Goal: Task Accomplishment & Management: Use online tool/utility

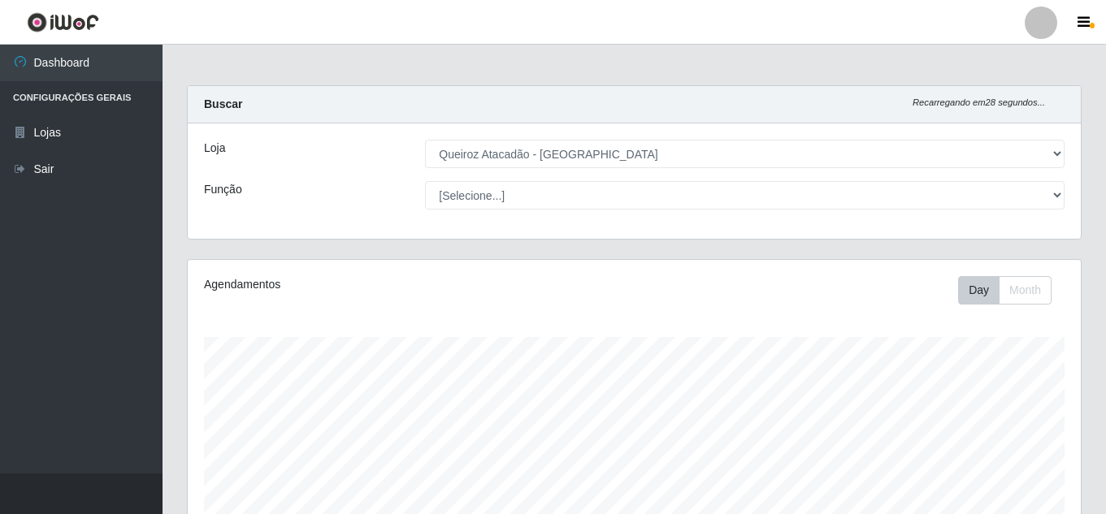
select select "225"
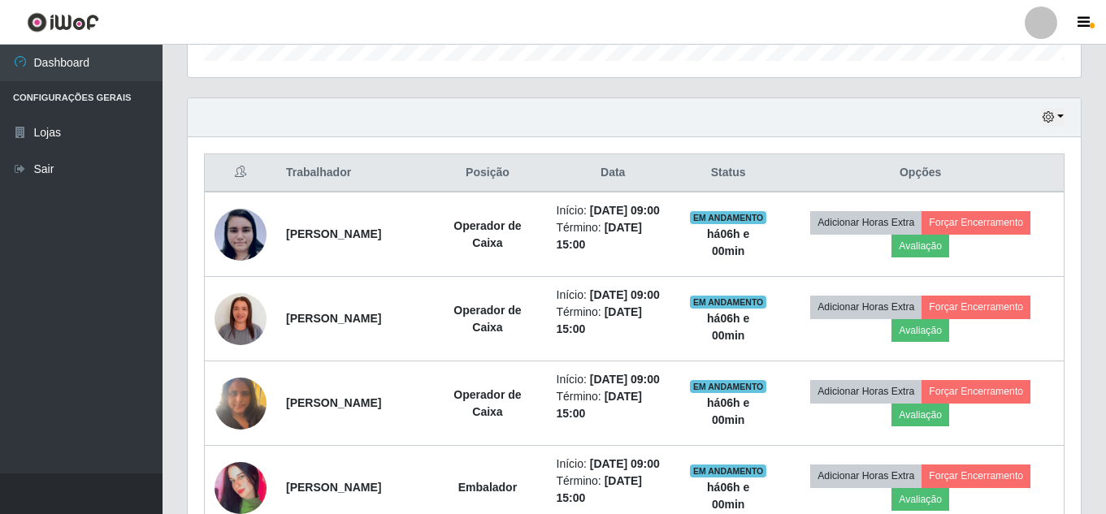
scroll to position [573, 0]
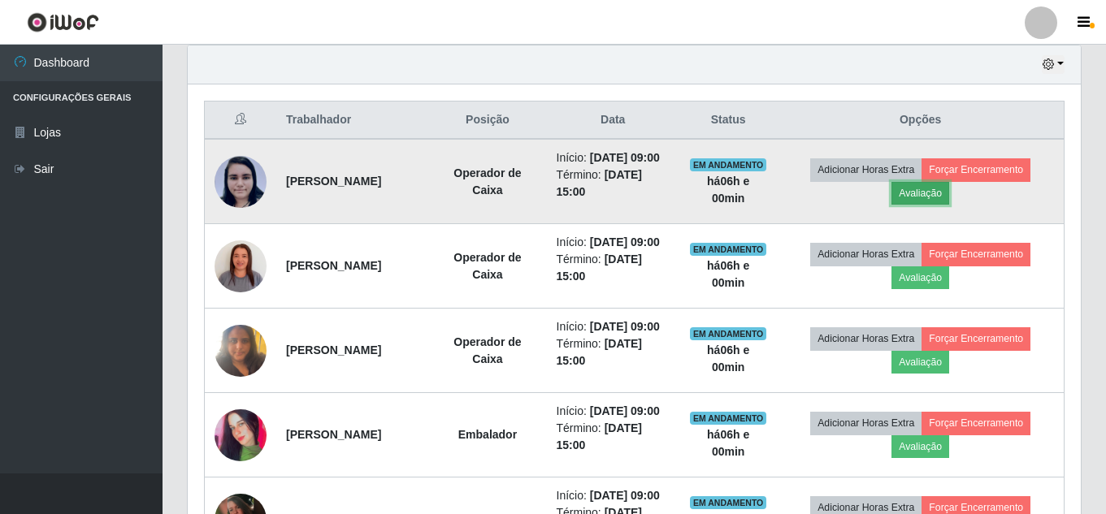
click at [939, 204] on button "Avaliação" at bounding box center [921, 193] width 58 height 23
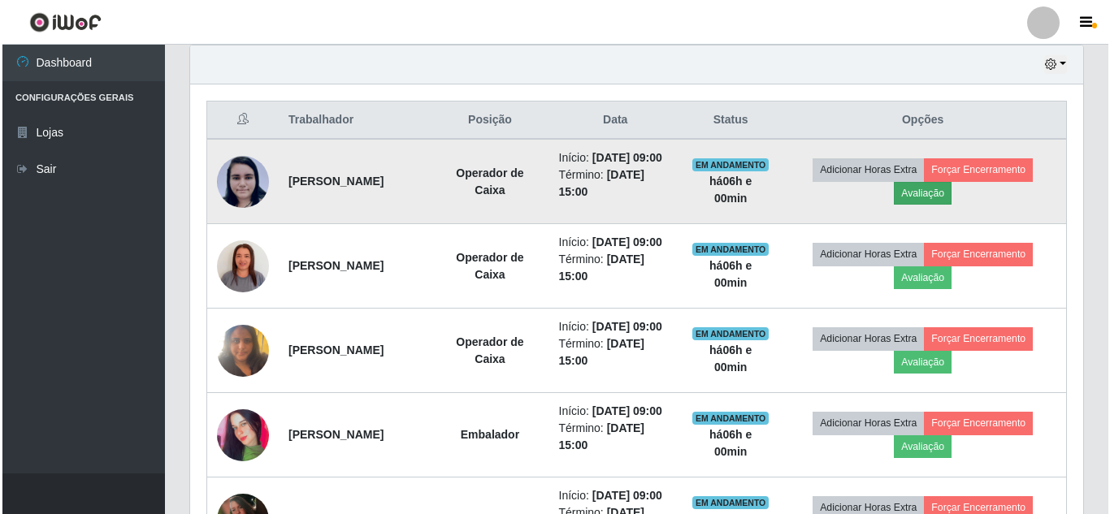
scroll to position [337, 885]
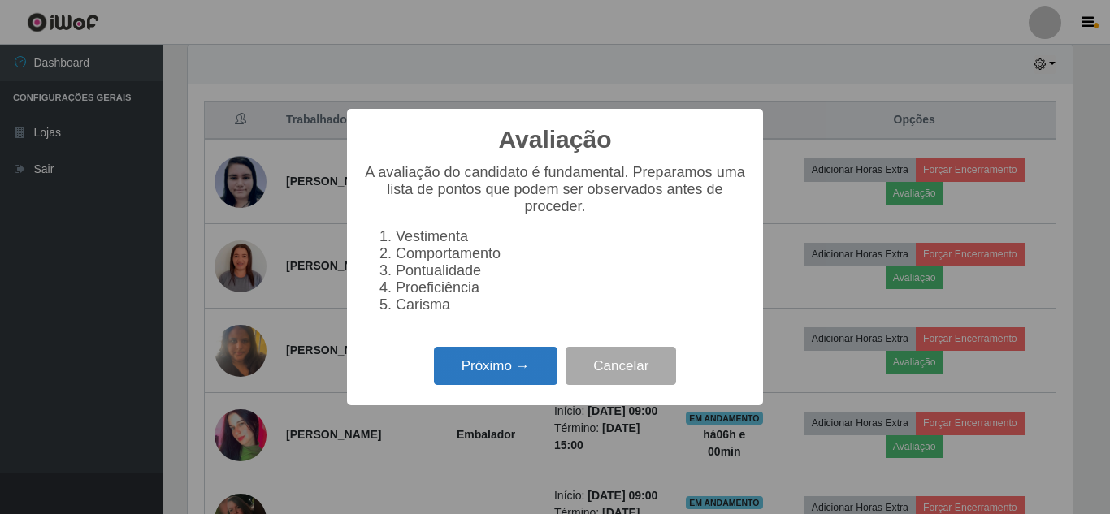
click at [503, 369] on button "Próximo →" at bounding box center [496, 366] width 124 height 38
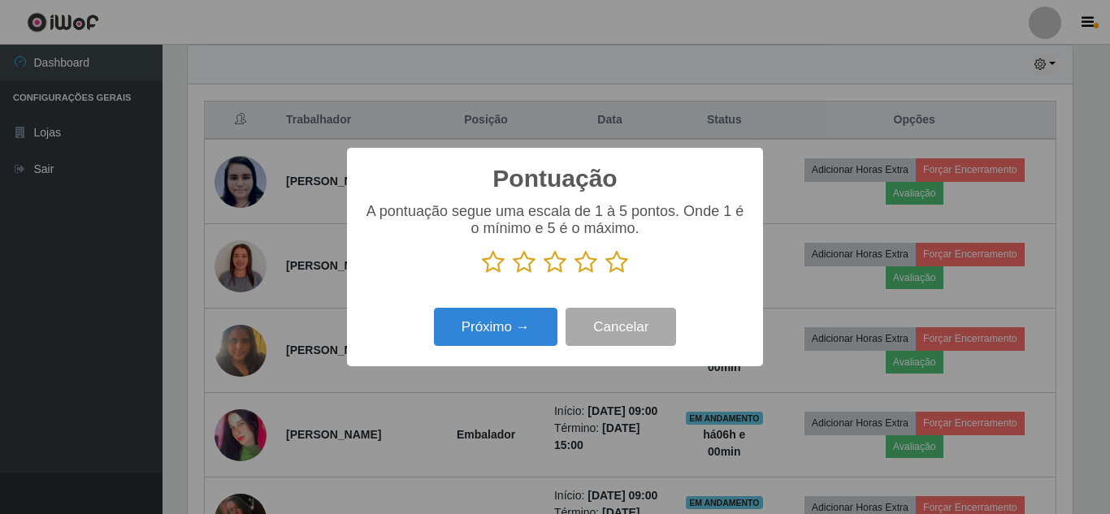
click at [619, 267] on icon at bounding box center [617, 262] width 23 height 24
click at [606, 275] on input "radio" at bounding box center [606, 275] width 0 height 0
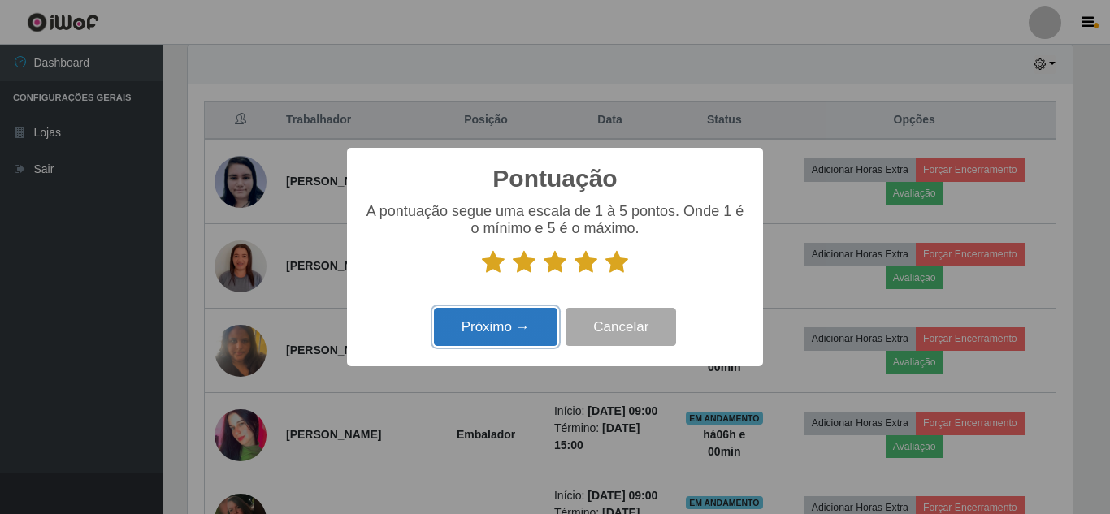
click at [536, 330] on button "Próximo →" at bounding box center [496, 327] width 124 height 38
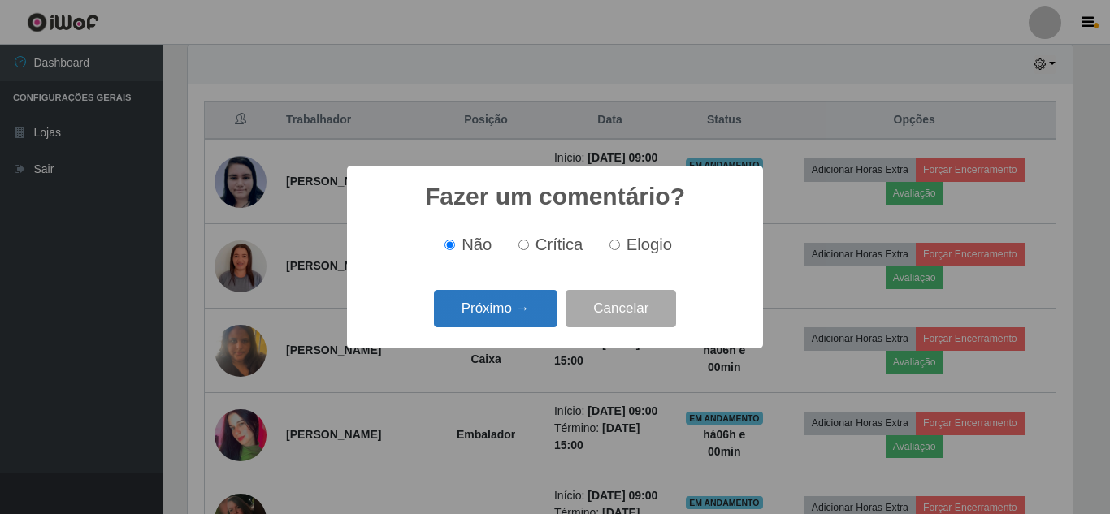
click at [513, 313] on button "Próximo →" at bounding box center [496, 309] width 124 height 38
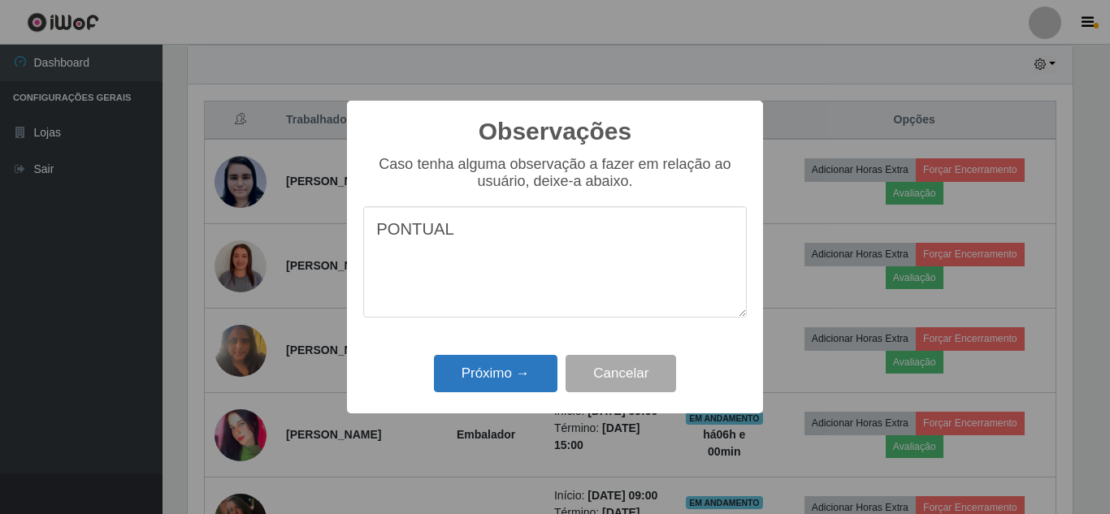
type textarea "PONTUAL"
click at [537, 368] on button "Próximo →" at bounding box center [496, 374] width 124 height 38
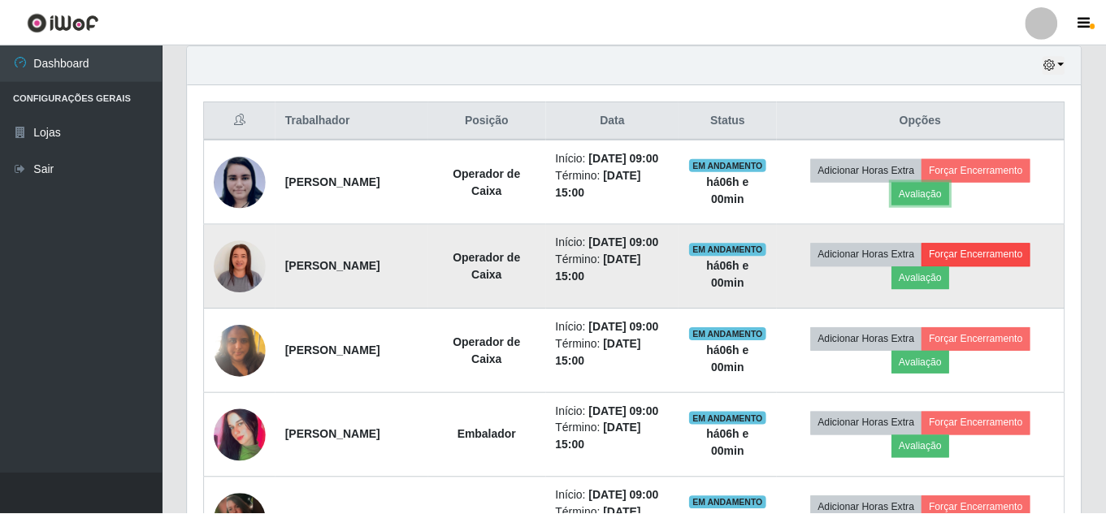
scroll to position [337, 893]
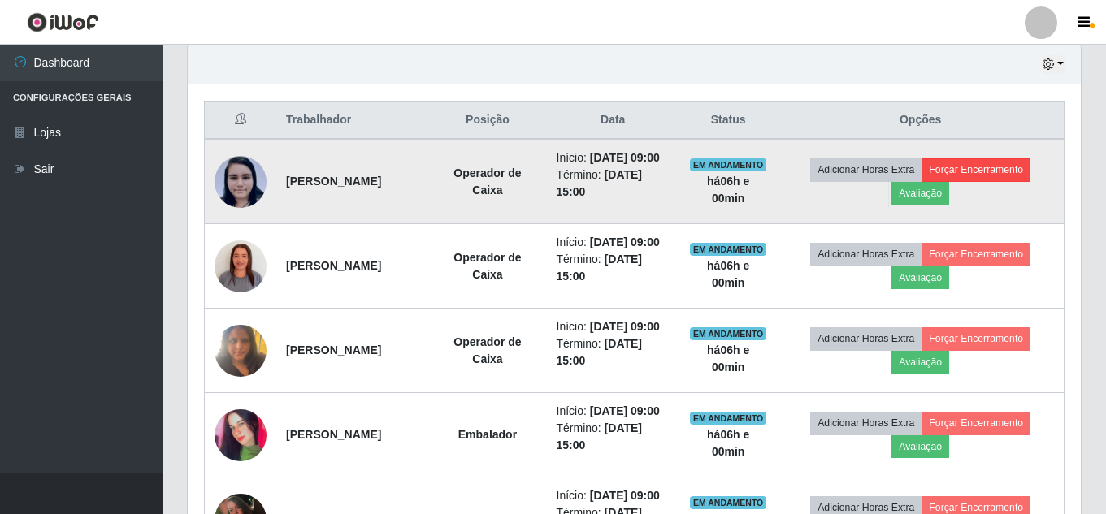
click at [1003, 189] on td "Adicionar Horas Extra Forçar Encerramento Avaliação" at bounding box center [920, 181] width 287 height 85
click at [1003, 181] on button "Forçar Encerramento" at bounding box center [976, 169] width 109 height 23
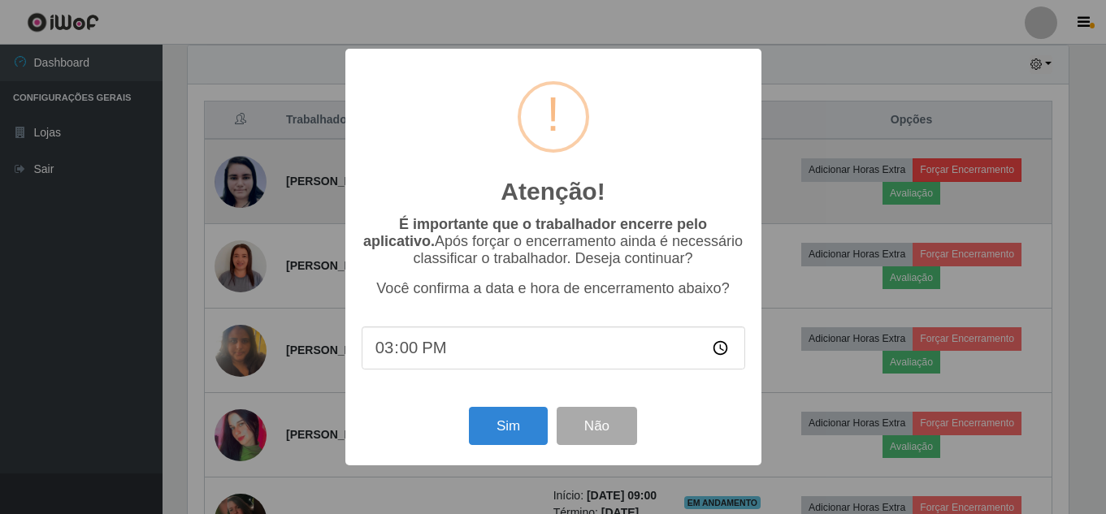
scroll to position [337, 885]
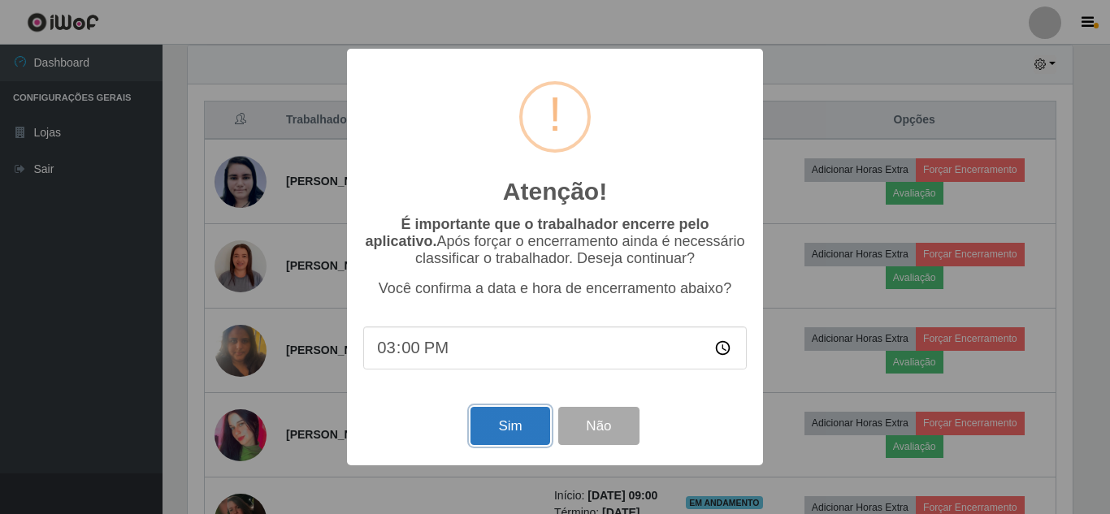
click at [513, 426] on button "Sim" at bounding box center [510, 426] width 79 height 38
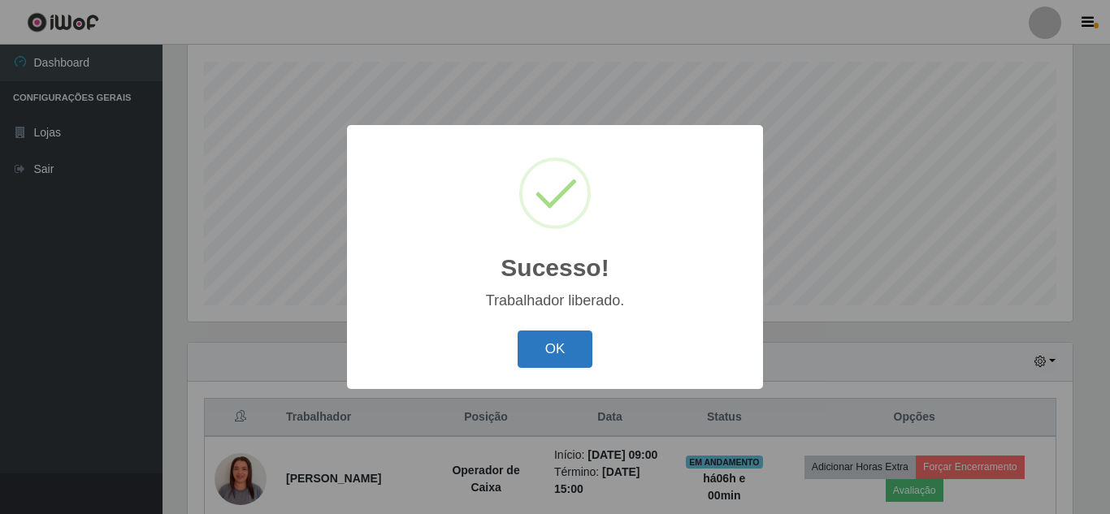
click at [537, 352] on button "OK" at bounding box center [556, 350] width 76 height 38
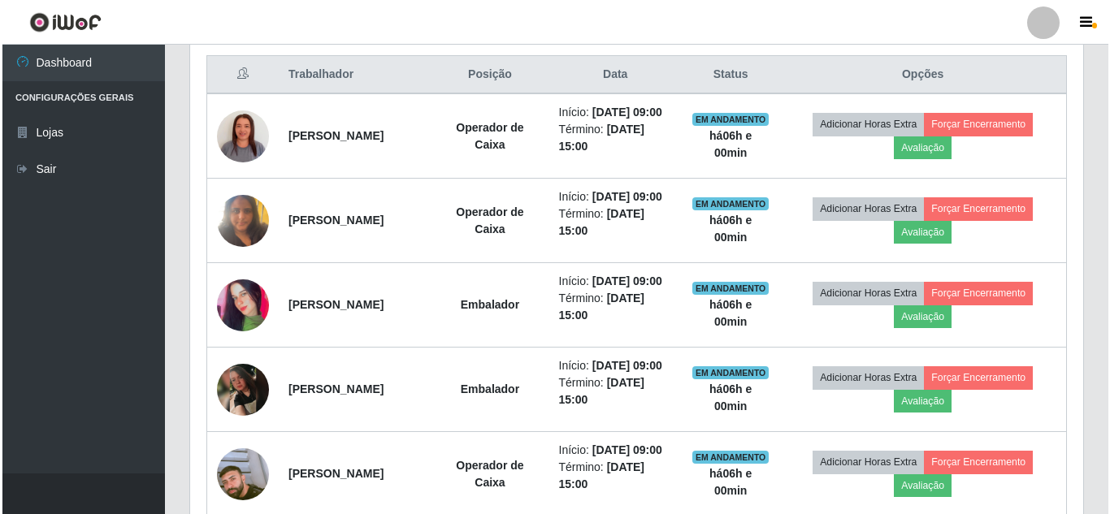
scroll to position [619, 0]
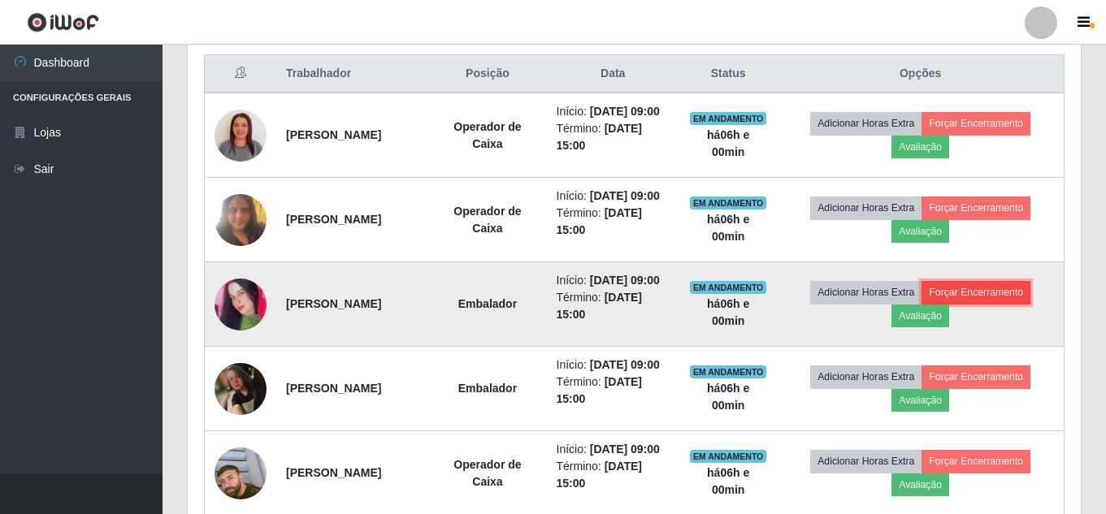
click at [1022, 304] on button "Forçar Encerramento" at bounding box center [976, 292] width 109 height 23
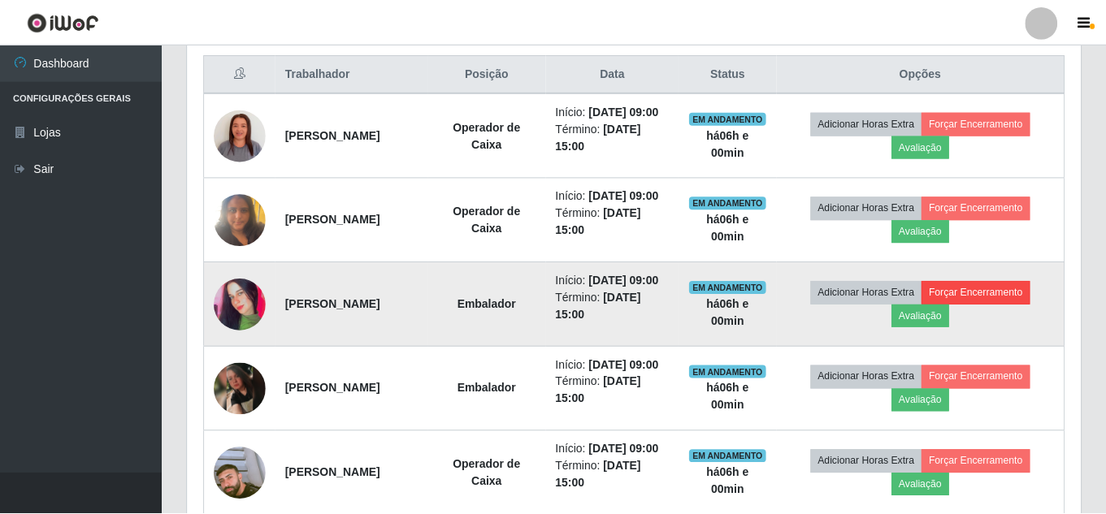
scroll to position [337, 885]
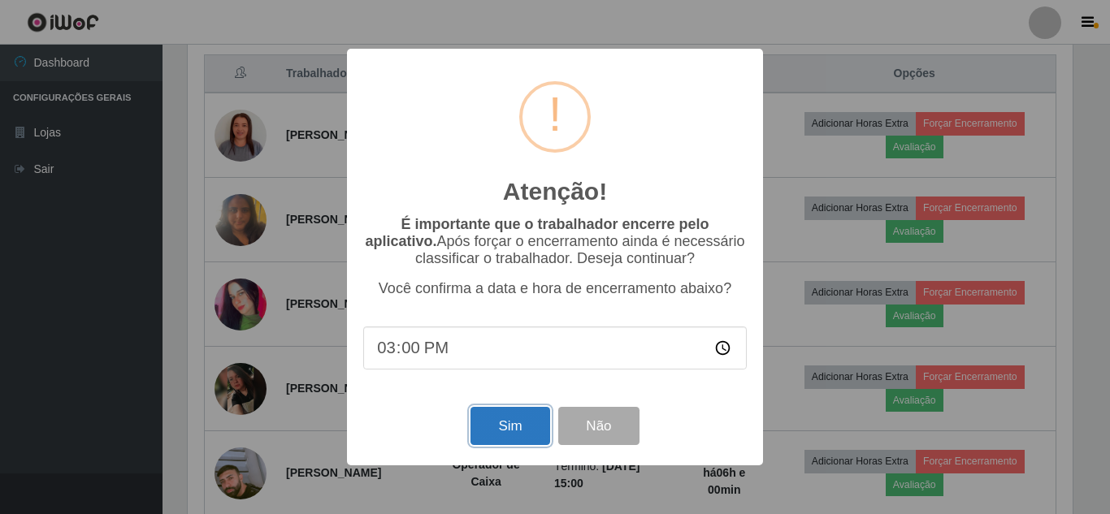
click at [528, 439] on button "Sim" at bounding box center [510, 426] width 79 height 38
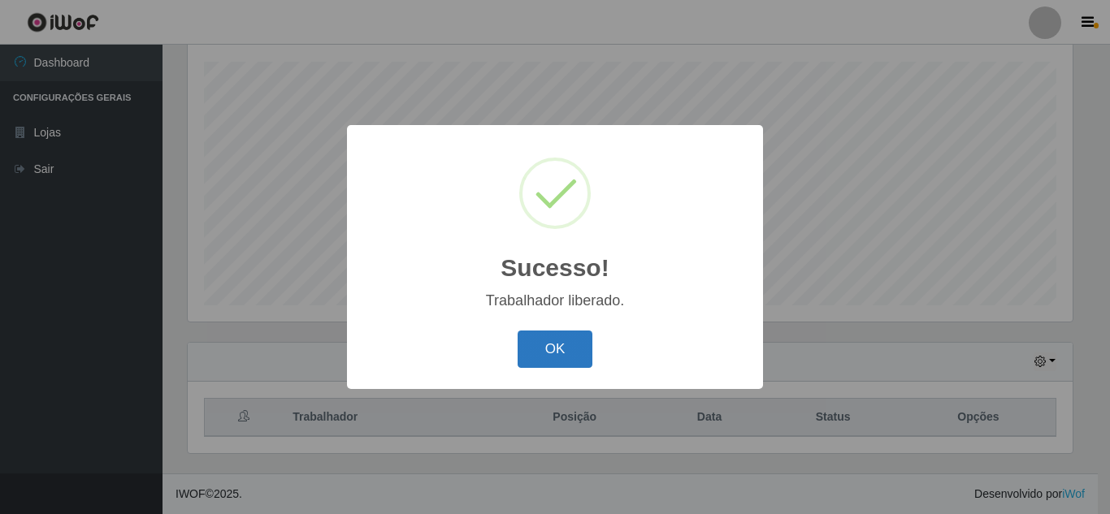
click at [587, 335] on button "OK" at bounding box center [556, 350] width 76 height 38
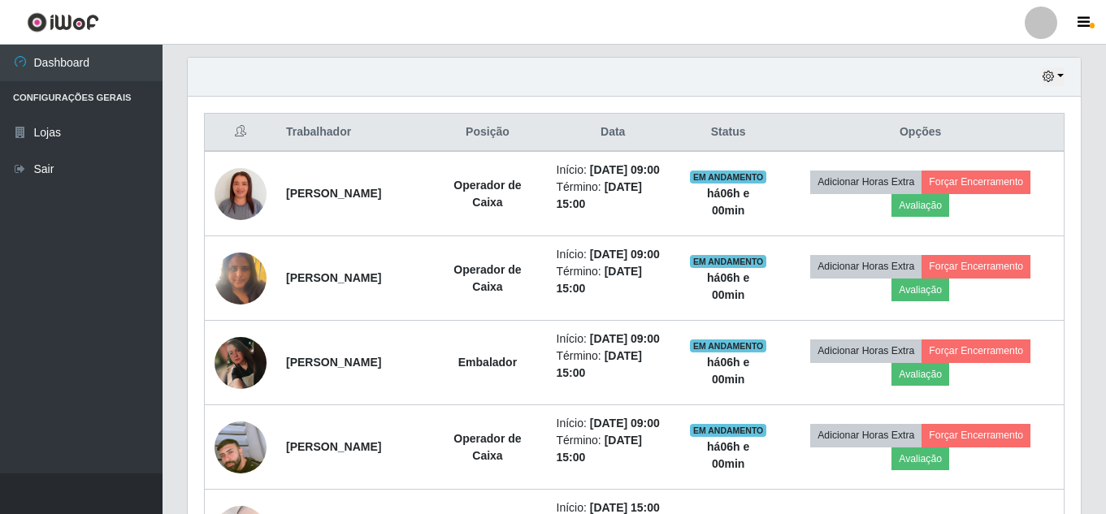
scroll to position [610, 0]
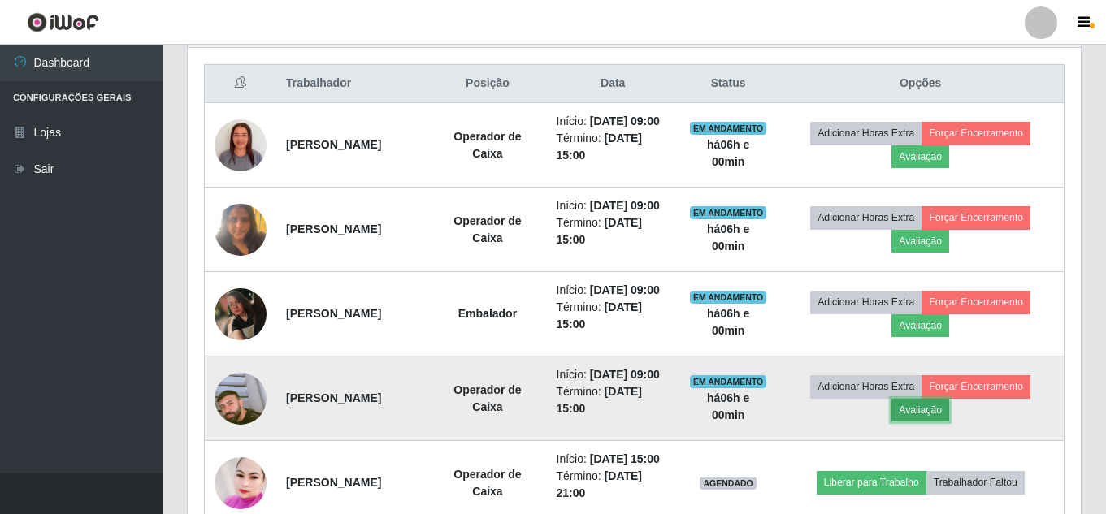
click at [923, 422] on button "Avaliação" at bounding box center [921, 410] width 58 height 23
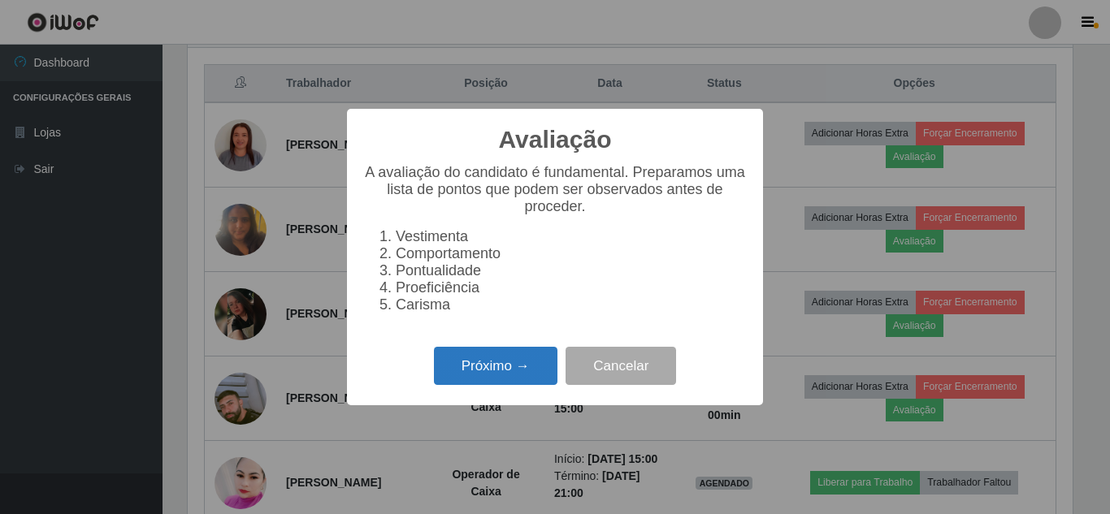
click at [502, 376] on button "Próximo →" at bounding box center [496, 366] width 124 height 38
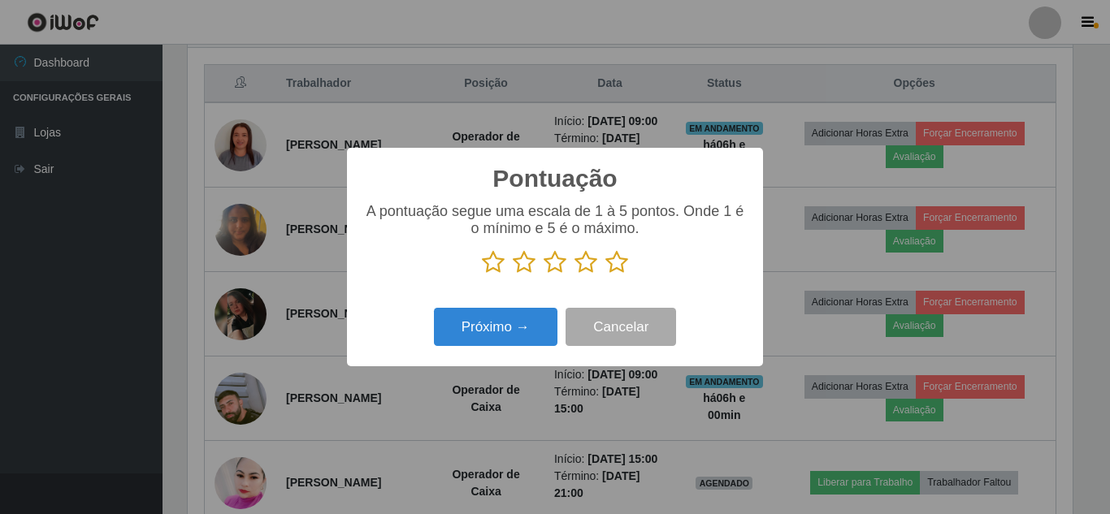
click at [609, 266] on icon at bounding box center [617, 262] width 23 height 24
click at [606, 275] on input "radio" at bounding box center [606, 275] width 0 height 0
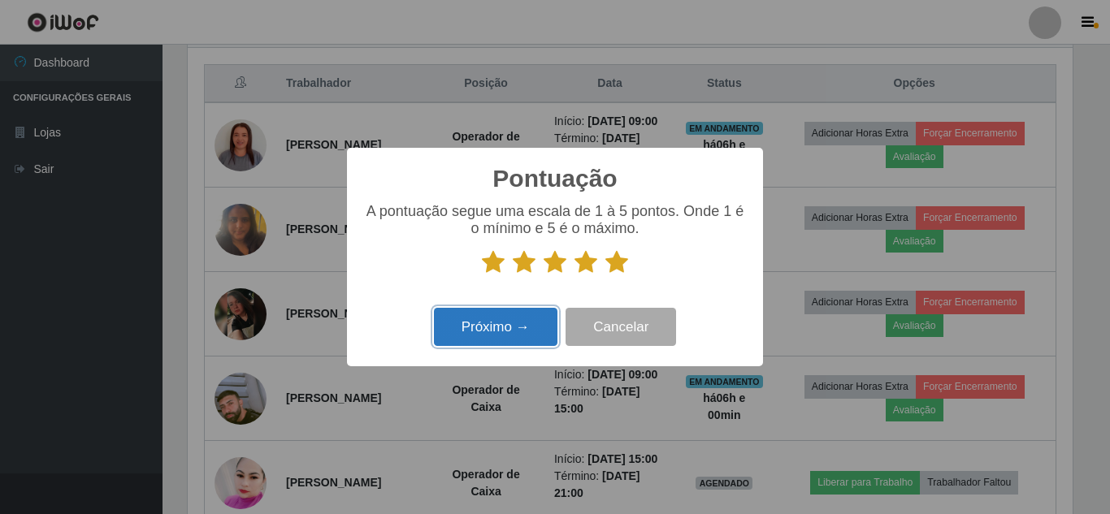
click at [512, 328] on button "Próximo →" at bounding box center [496, 327] width 124 height 38
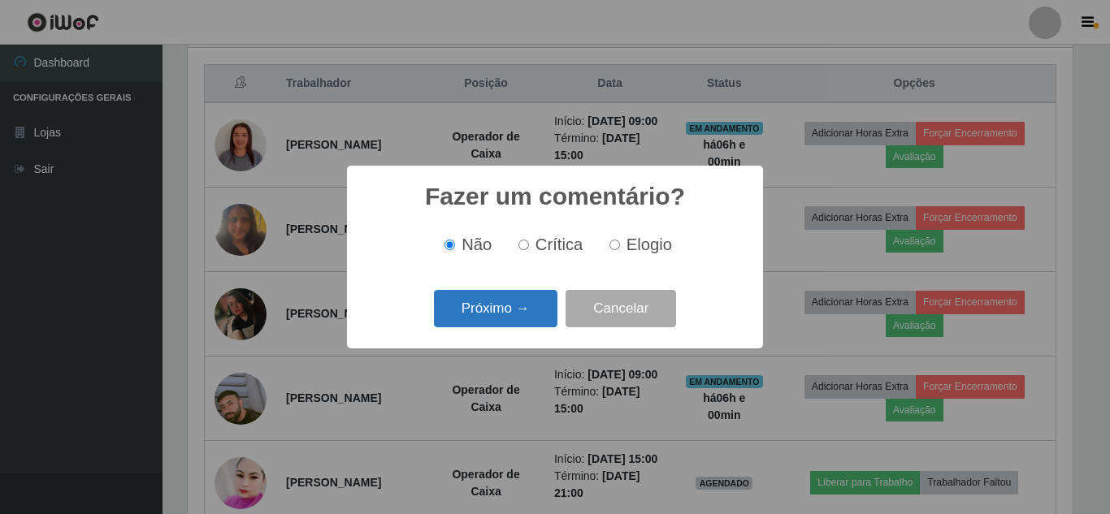
click at [510, 312] on button "Próximo →" at bounding box center [496, 309] width 124 height 38
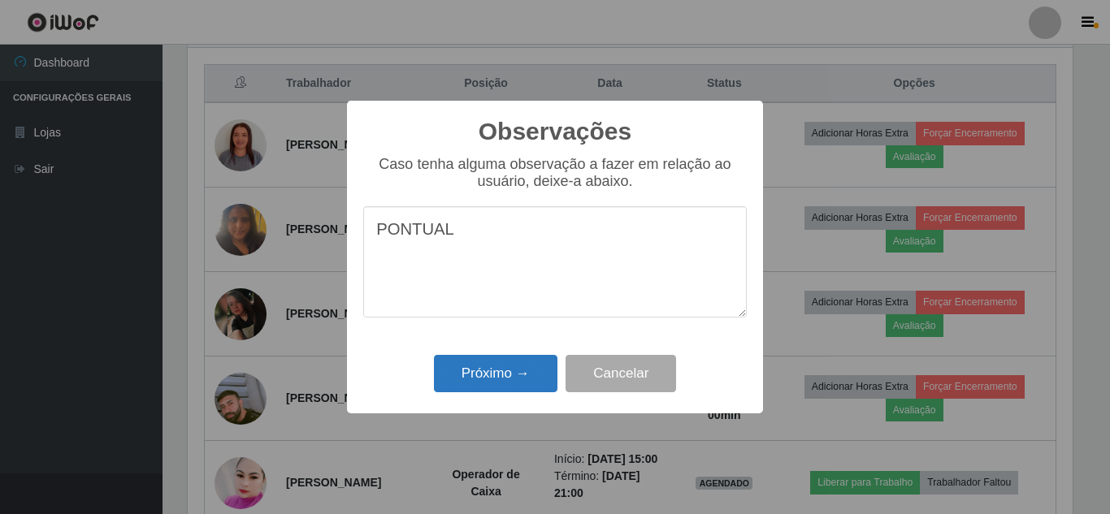
type textarea "PONTUAL"
click at [477, 389] on button "Próximo →" at bounding box center [496, 374] width 124 height 38
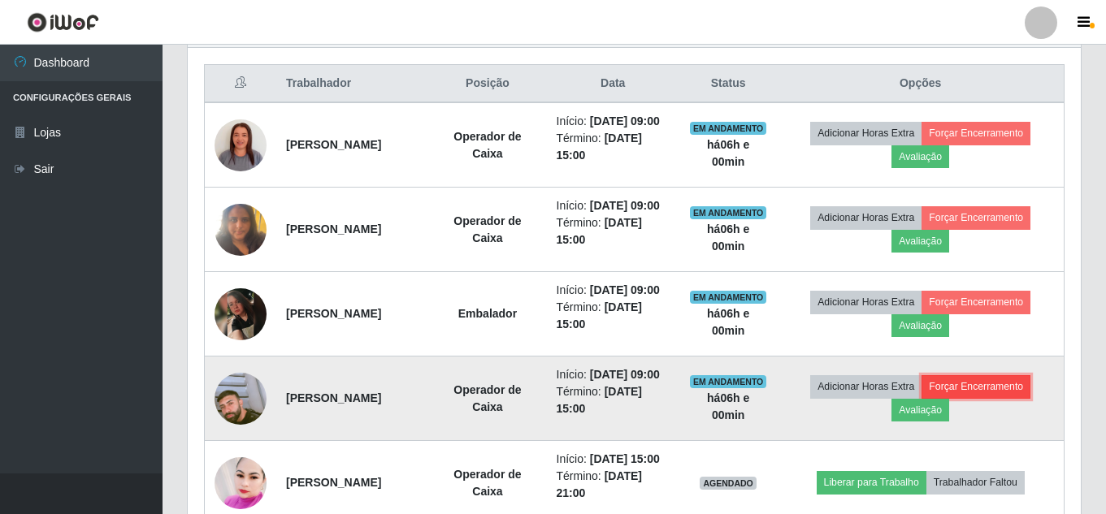
click at [979, 398] on button "Forçar Encerramento" at bounding box center [976, 387] width 109 height 23
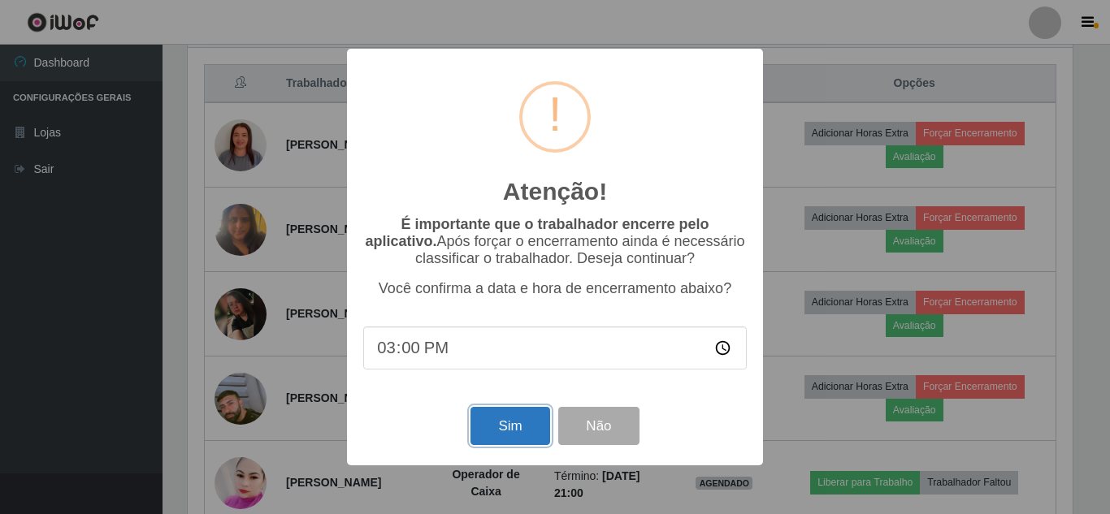
click at [519, 431] on button "Sim" at bounding box center [510, 426] width 79 height 38
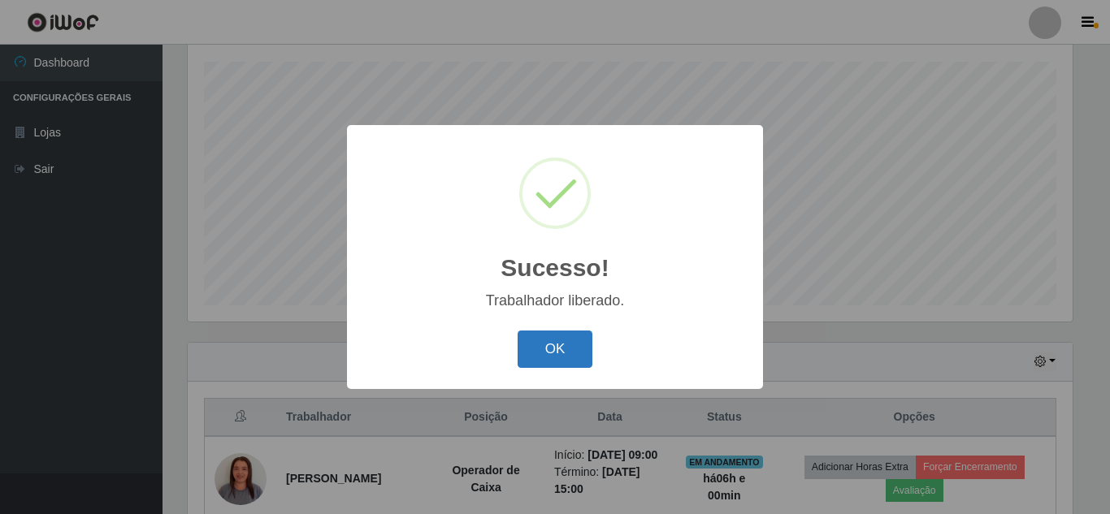
click at [538, 356] on button "OK" at bounding box center [556, 350] width 76 height 38
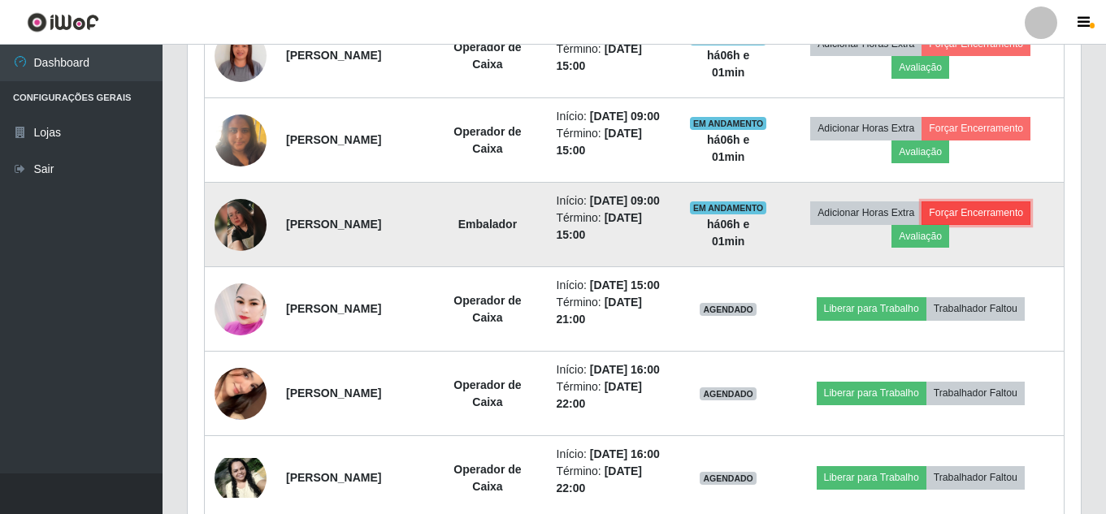
click at [978, 224] on button "Forçar Encerramento" at bounding box center [976, 213] width 109 height 23
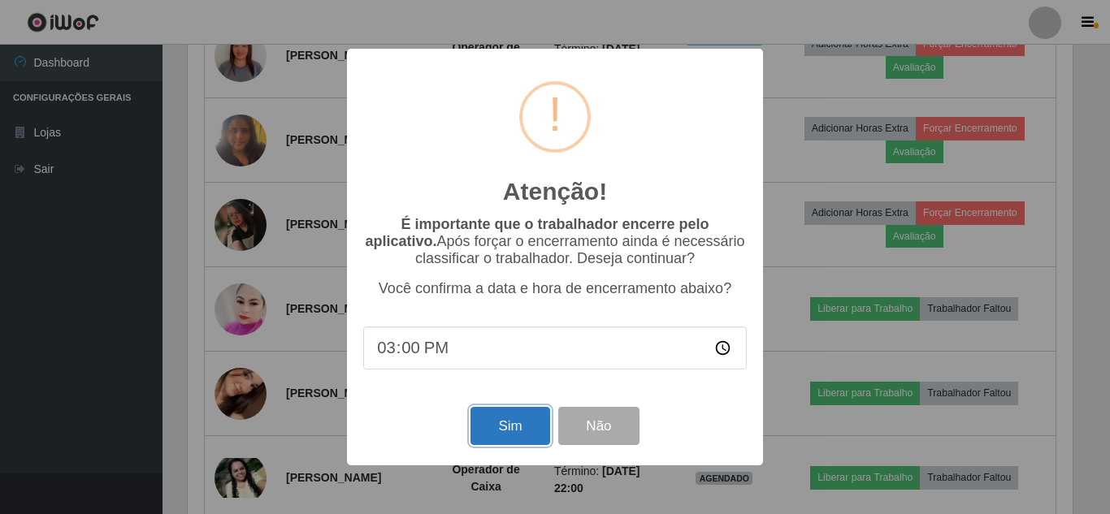
click at [521, 425] on button "Sim" at bounding box center [510, 426] width 79 height 38
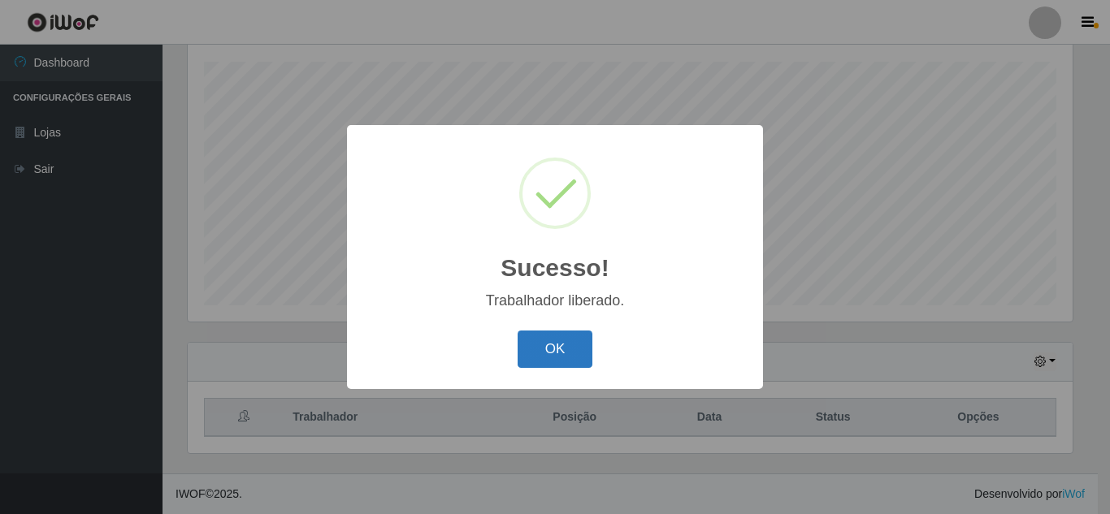
click at [558, 358] on button "OK" at bounding box center [556, 350] width 76 height 38
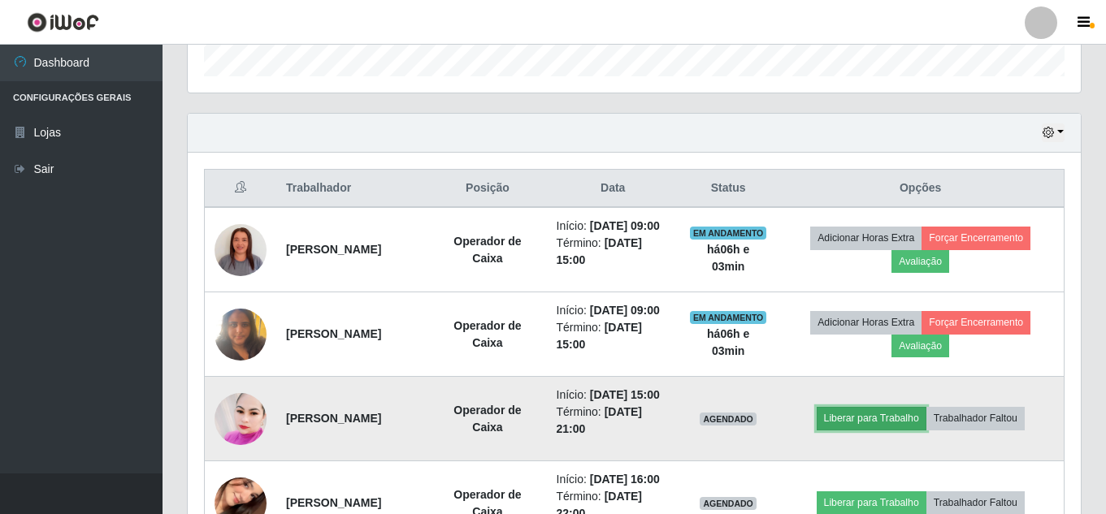
click at [910, 419] on button "Liberar para Trabalho" at bounding box center [872, 418] width 110 height 23
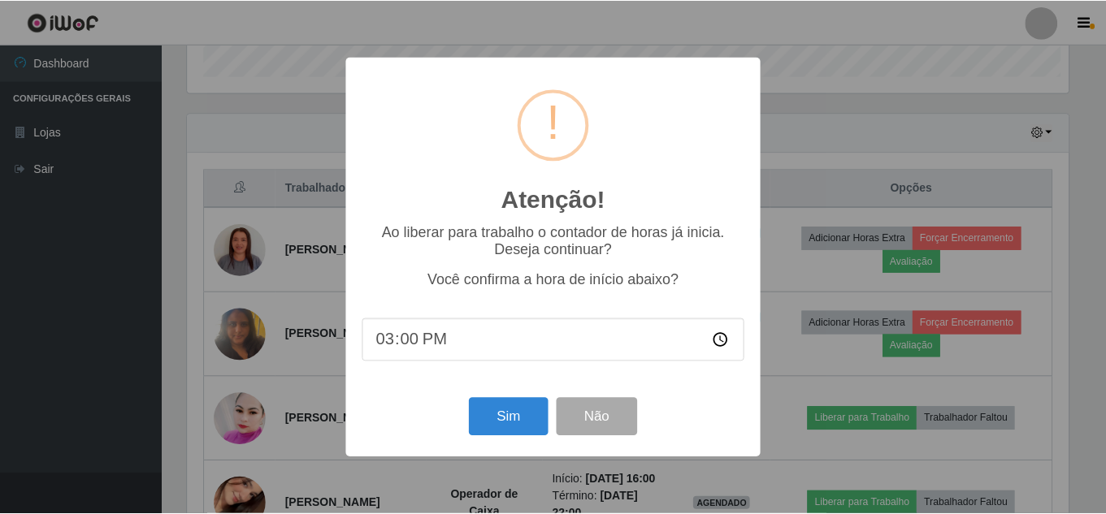
scroll to position [337, 885]
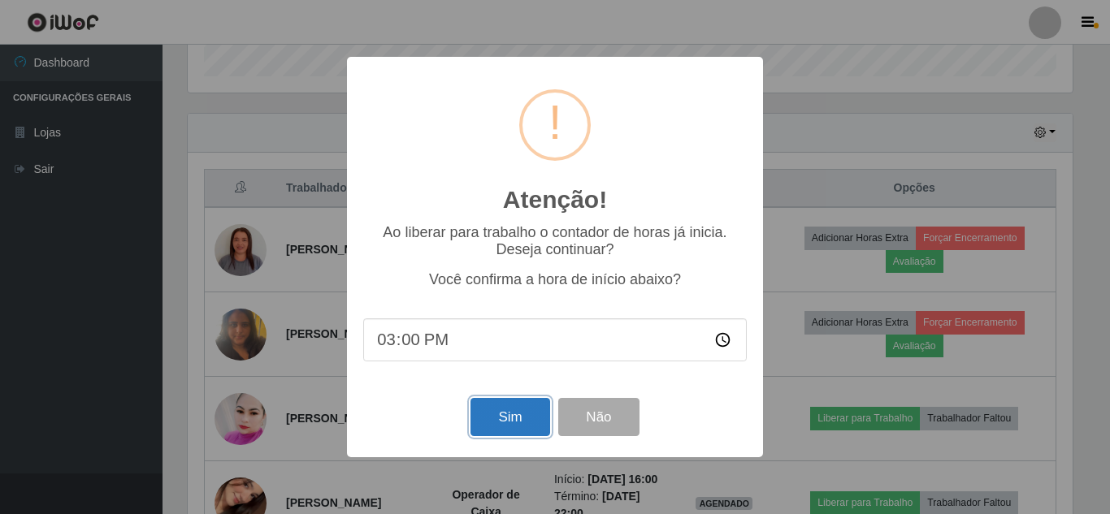
click at [497, 418] on button "Sim" at bounding box center [510, 417] width 79 height 38
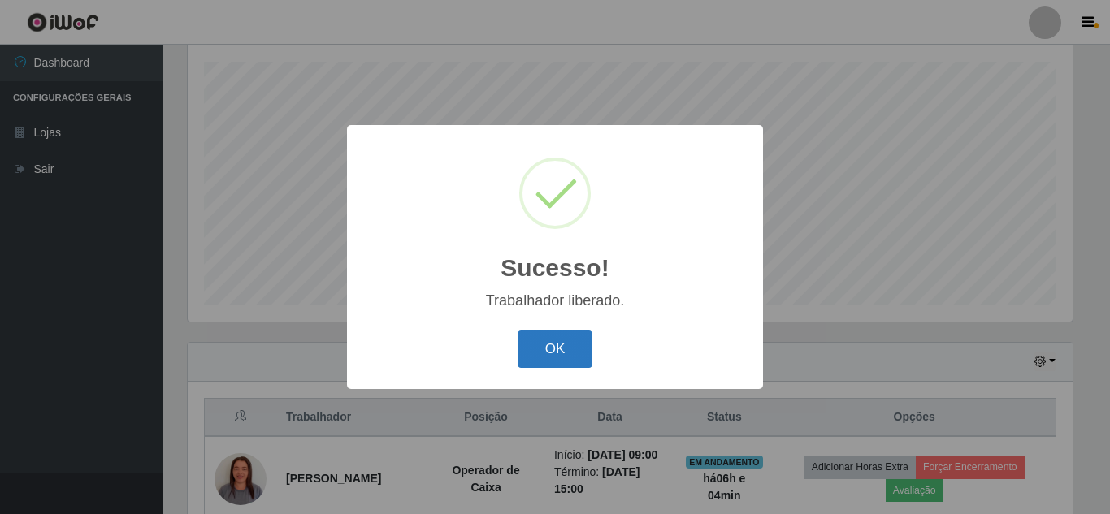
click at [539, 349] on button "OK" at bounding box center [556, 350] width 76 height 38
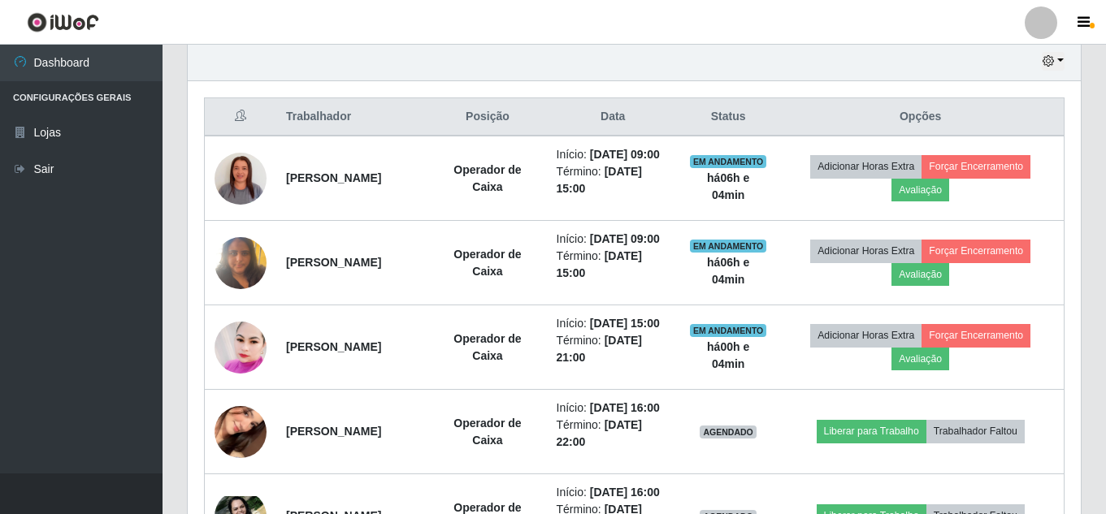
scroll to position [578, 0]
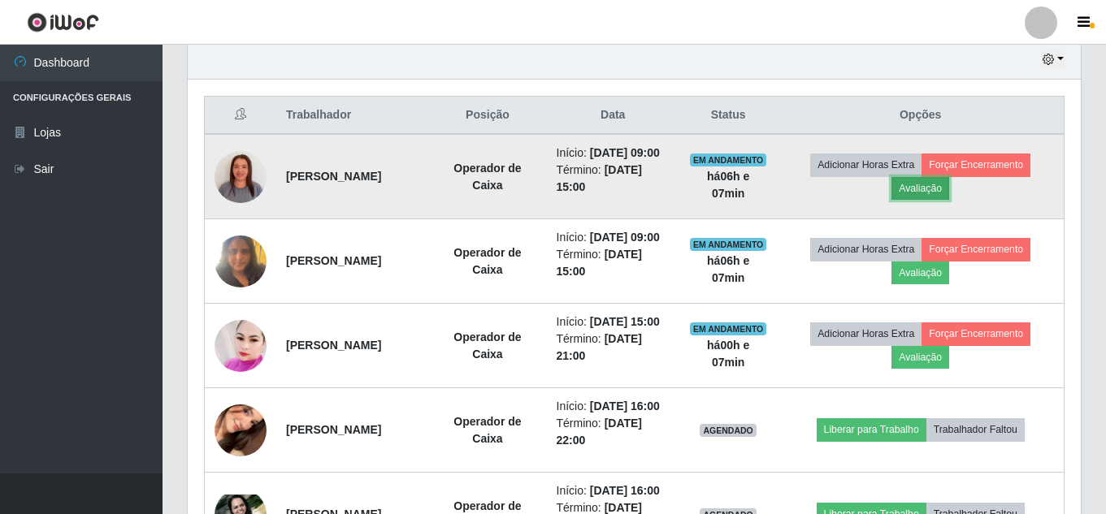
click at [928, 193] on button "Avaliação" at bounding box center [921, 188] width 58 height 23
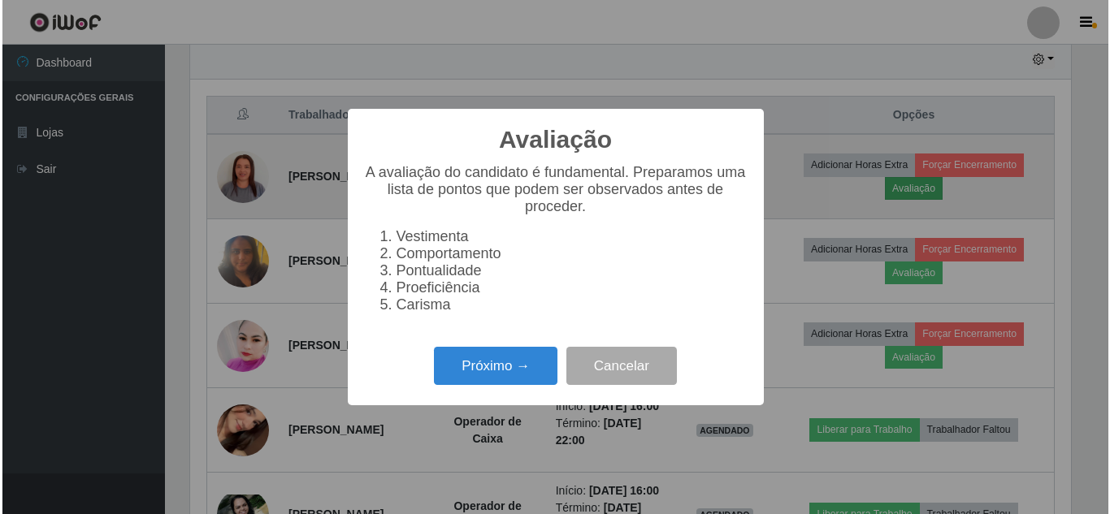
scroll to position [337, 885]
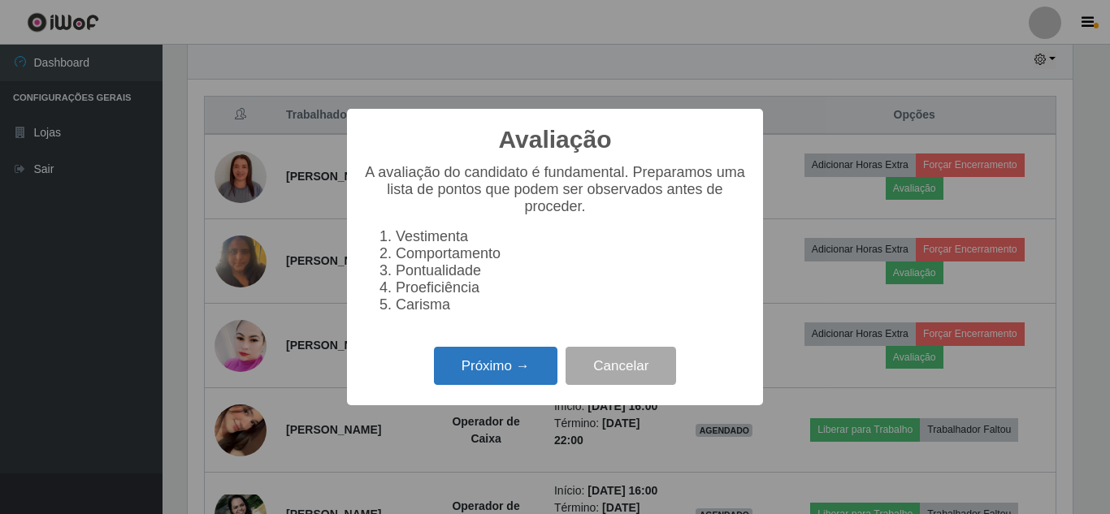
click at [497, 385] on button "Próximo →" at bounding box center [496, 366] width 124 height 38
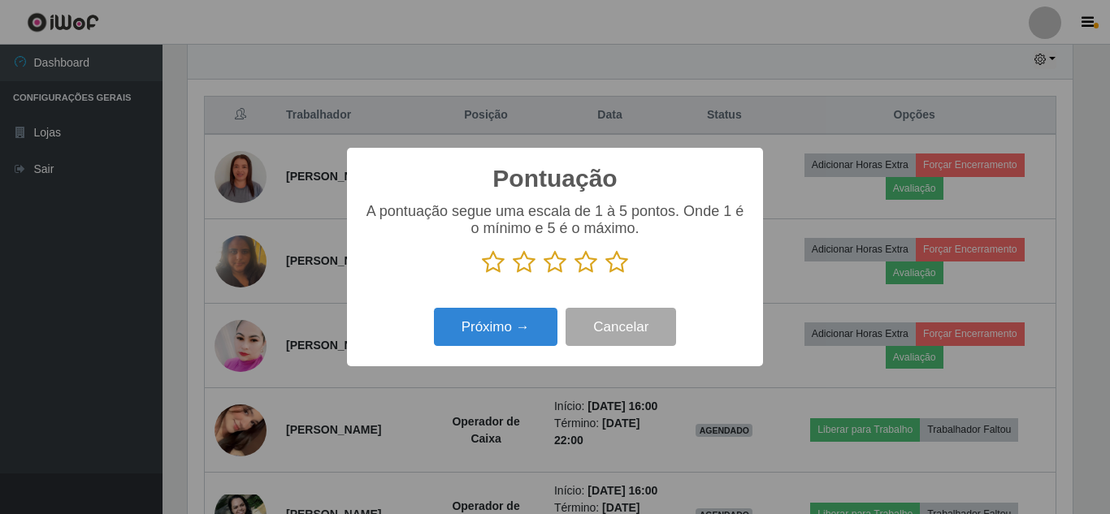
click at [611, 264] on icon at bounding box center [617, 262] width 23 height 24
click at [606, 275] on input "radio" at bounding box center [606, 275] width 0 height 0
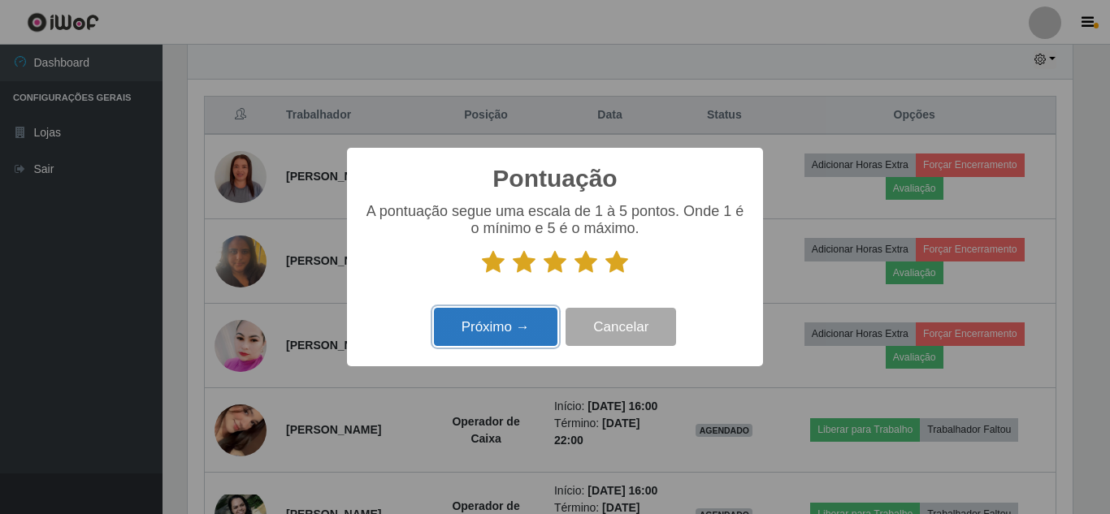
click at [497, 346] on button "Próximo →" at bounding box center [496, 327] width 124 height 38
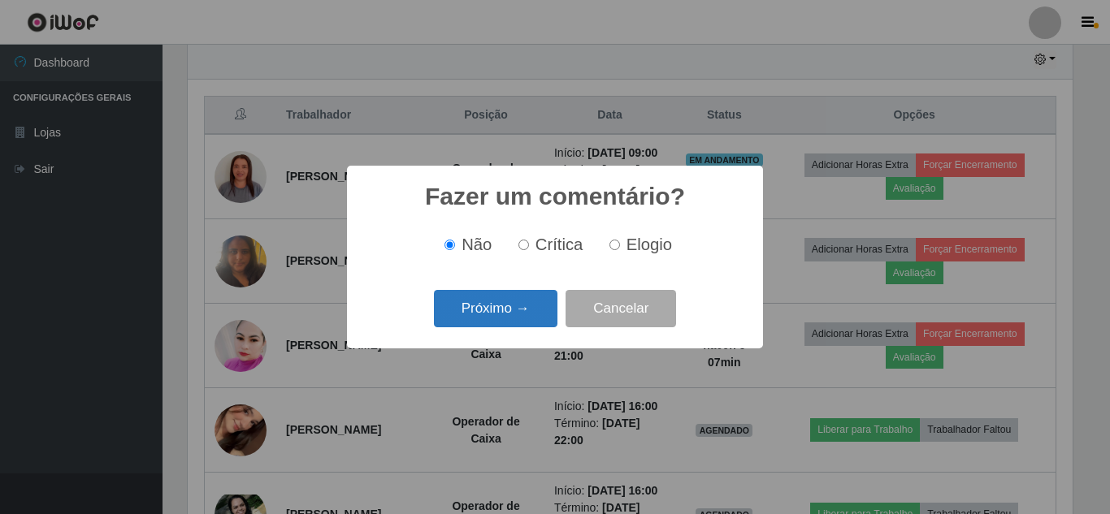
click at [513, 309] on button "Próximo →" at bounding box center [496, 309] width 124 height 38
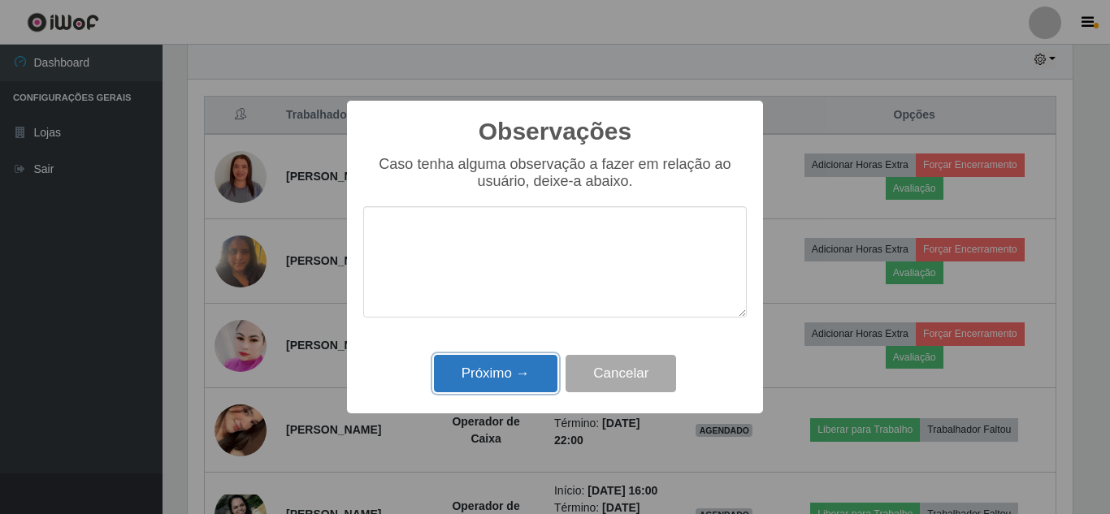
click at [484, 370] on button "Próximo →" at bounding box center [496, 374] width 124 height 38
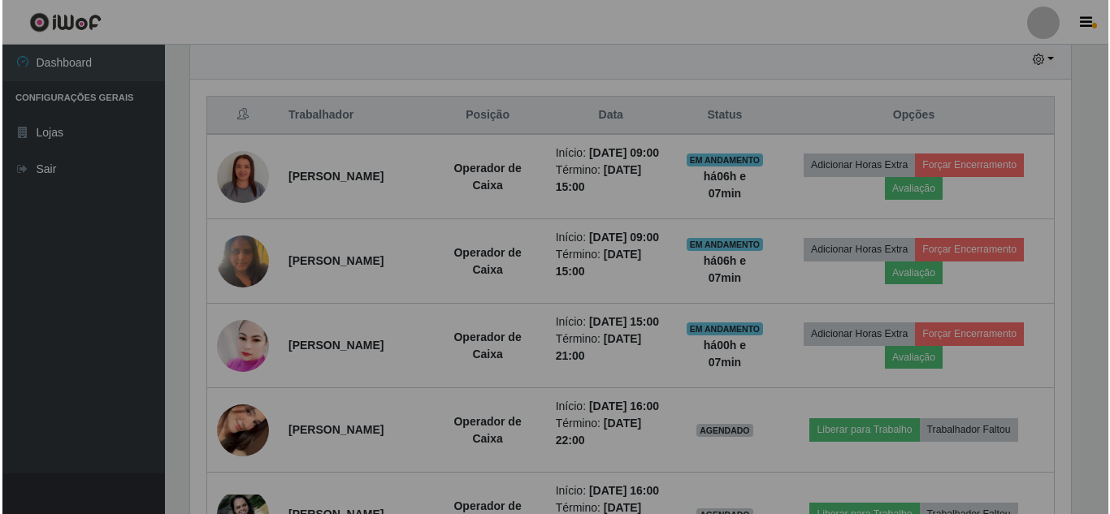
scroll to position [337, 893]
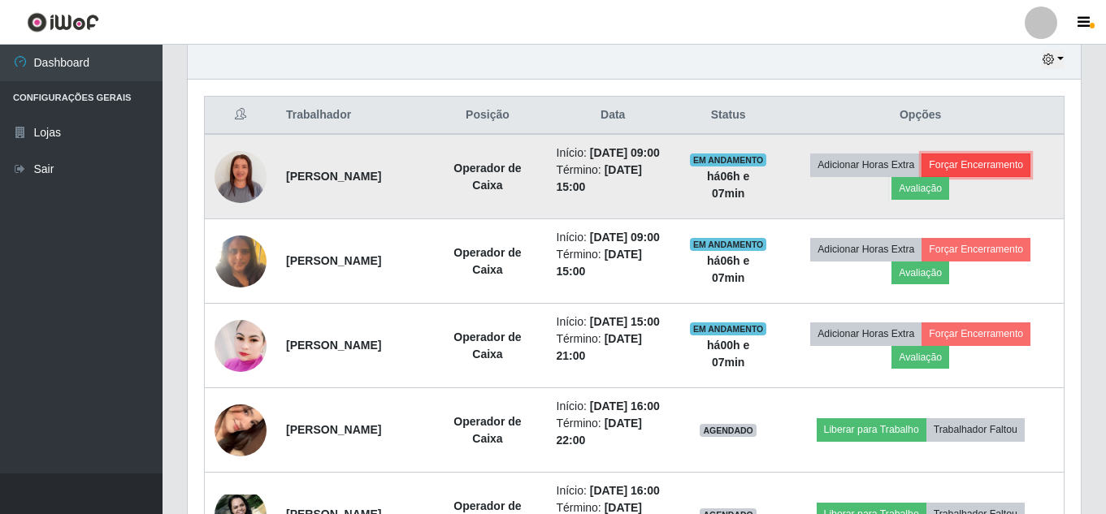
click at [982, 170] on button "Forçar Encerramento" at bounding box center [976, 165] width 109 height 23
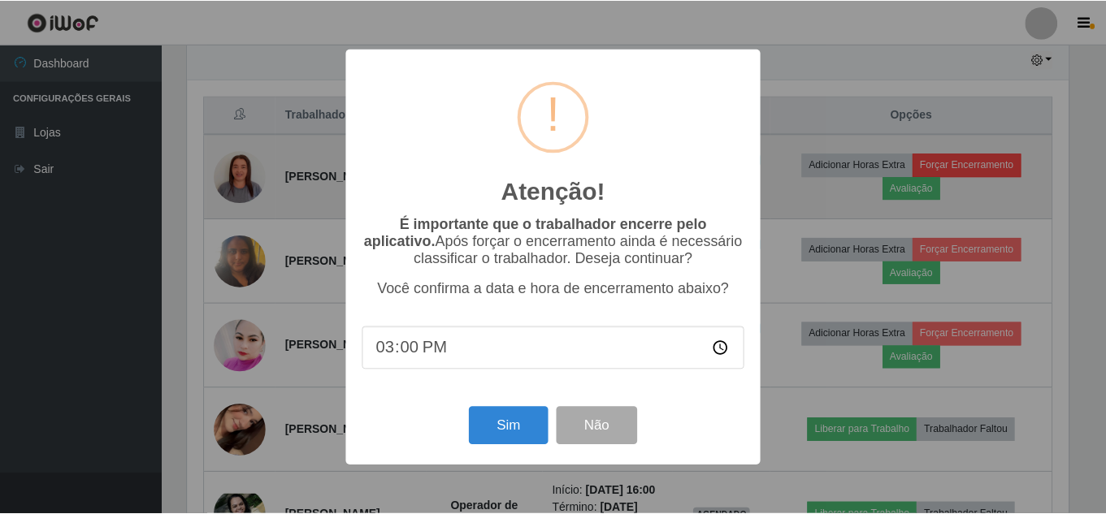
scroll to position [337, 885]
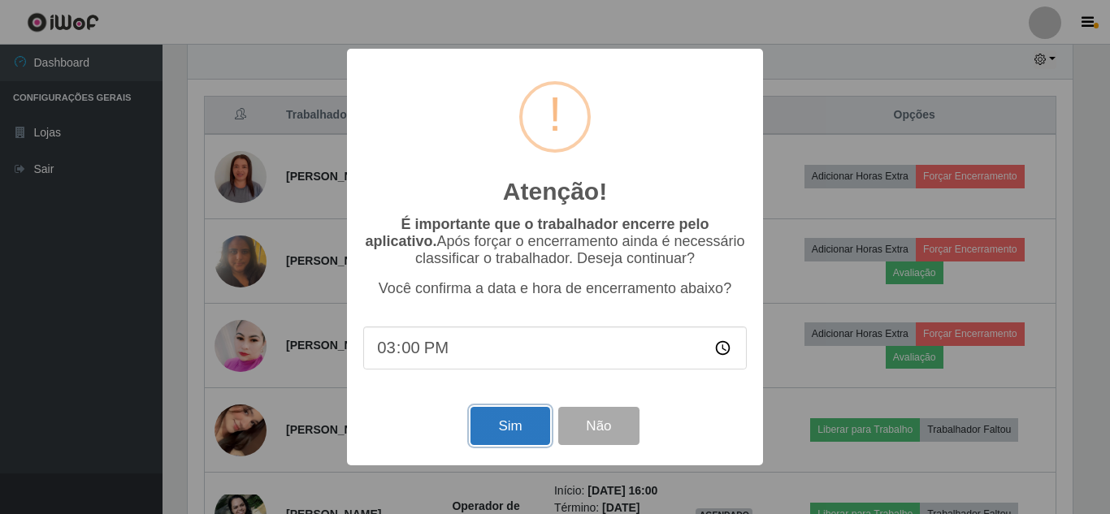
click at [514, 427] on button "Sim" at bounding box center [510, 426] width 79 height 38
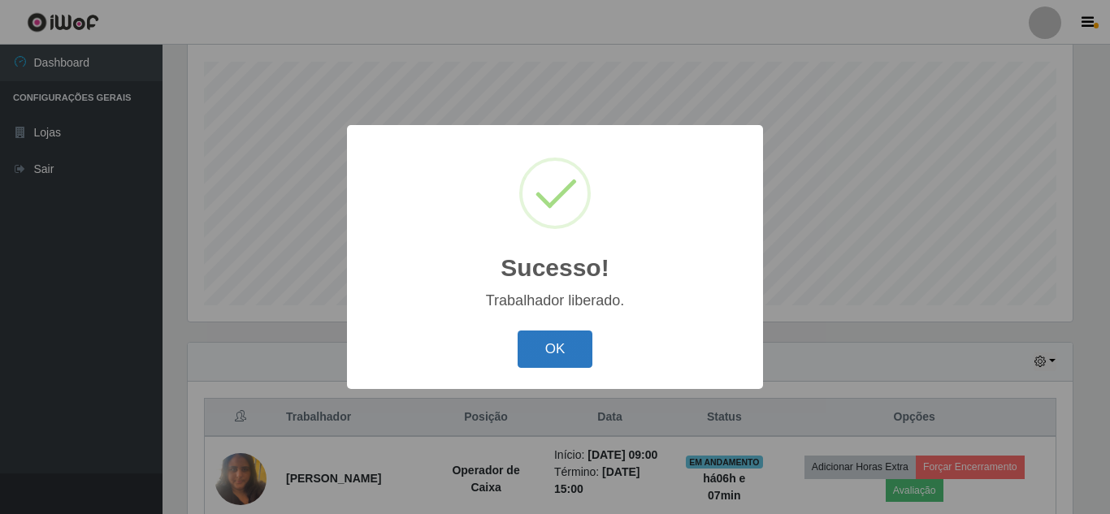
click at [563, 357] on button "OK" at bounding box center [556, 350] width 76 height 38
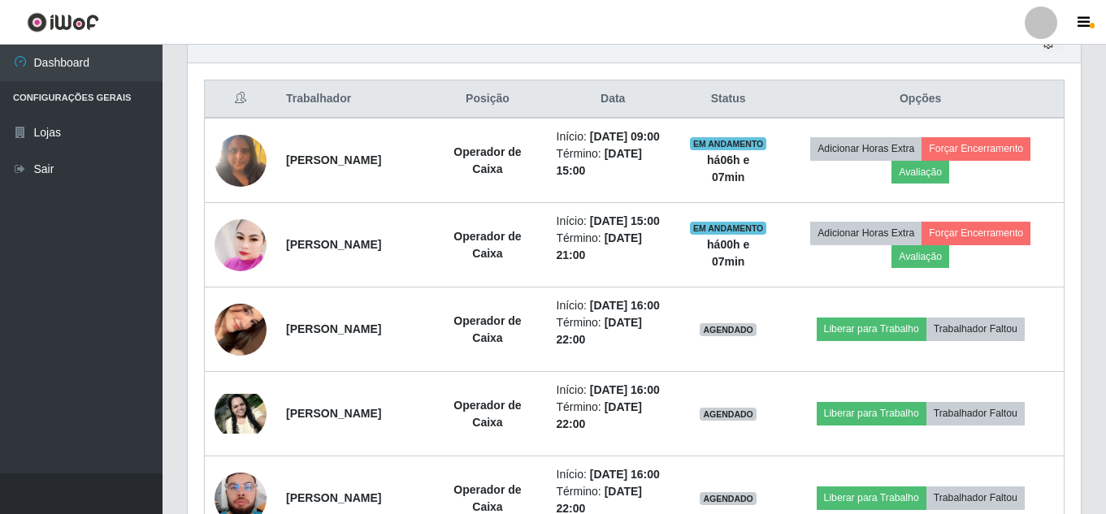
scroll to position [601, 0]
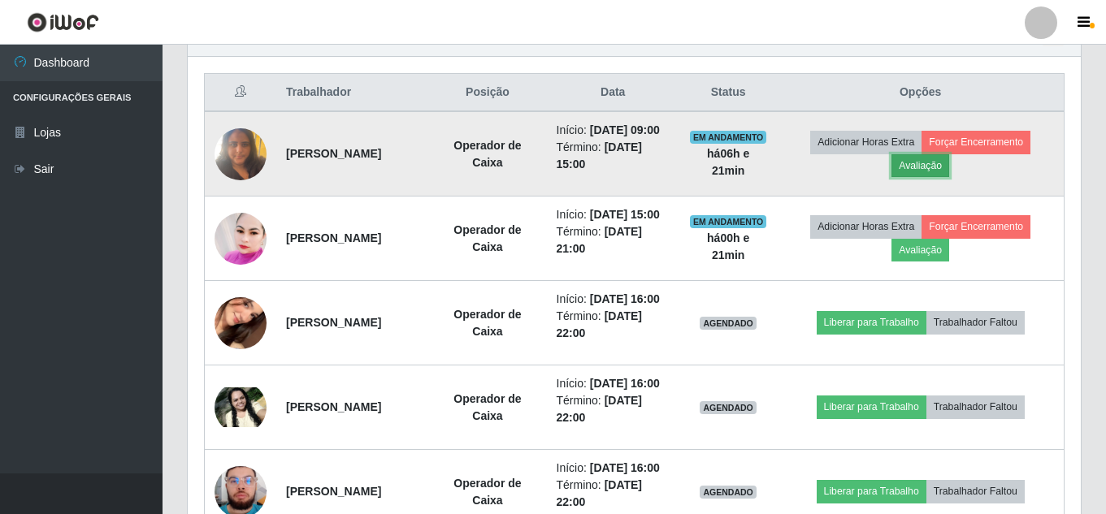
click at [945, 170] on button "Avaliação" at bounding box center [921, 165] width 58 height 23
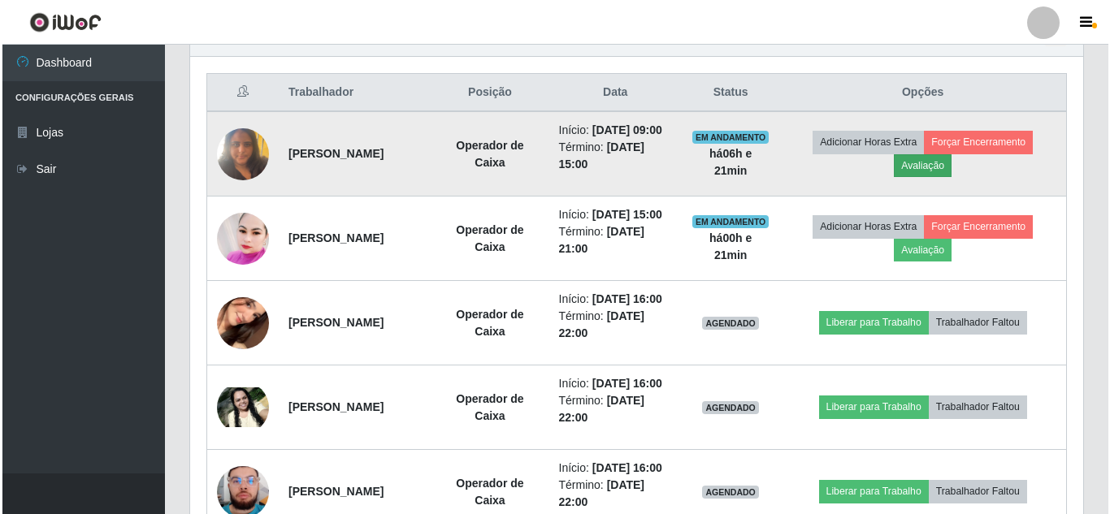
scroll to position [337, 885]
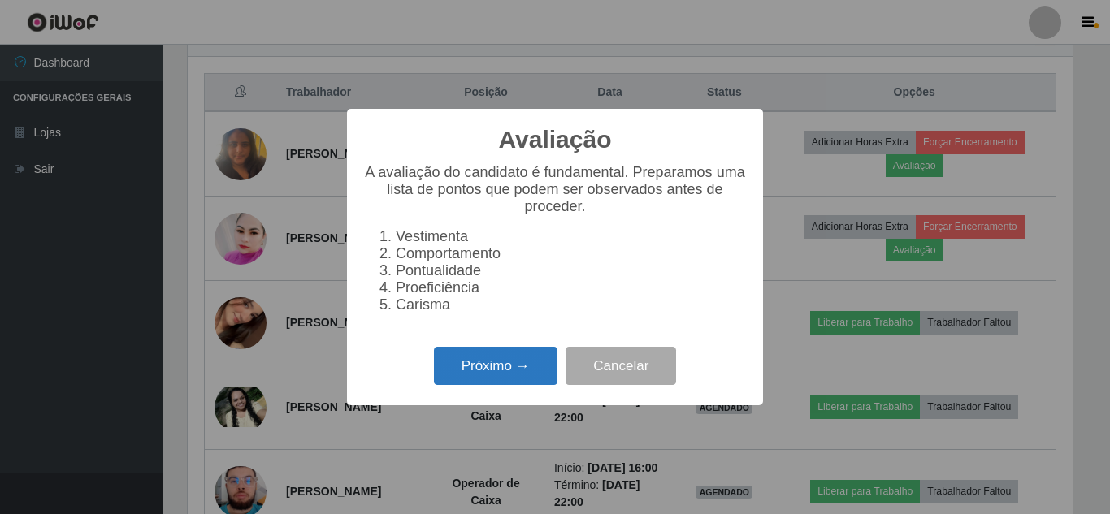
click at [497, 378] on button "Próximo →" at bounding box center [496, 366] width 124 height 38
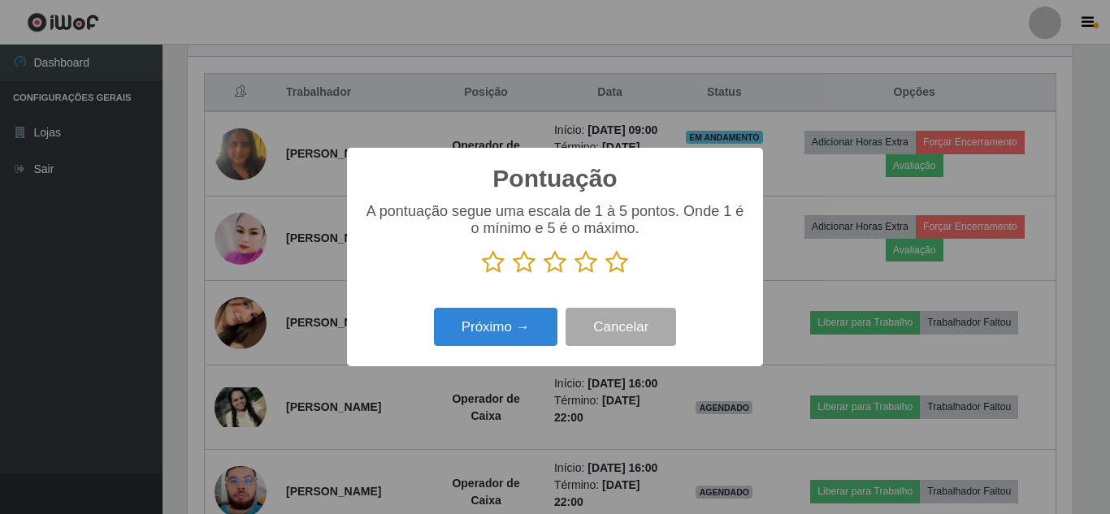
scroll to position [812454, 811906]
click at [614, 265] on icon at bounding box center [617, 262] width 23 height 24
click at [606, 275] on input "radio" at bounding box center [606, 275] width 0 height 0
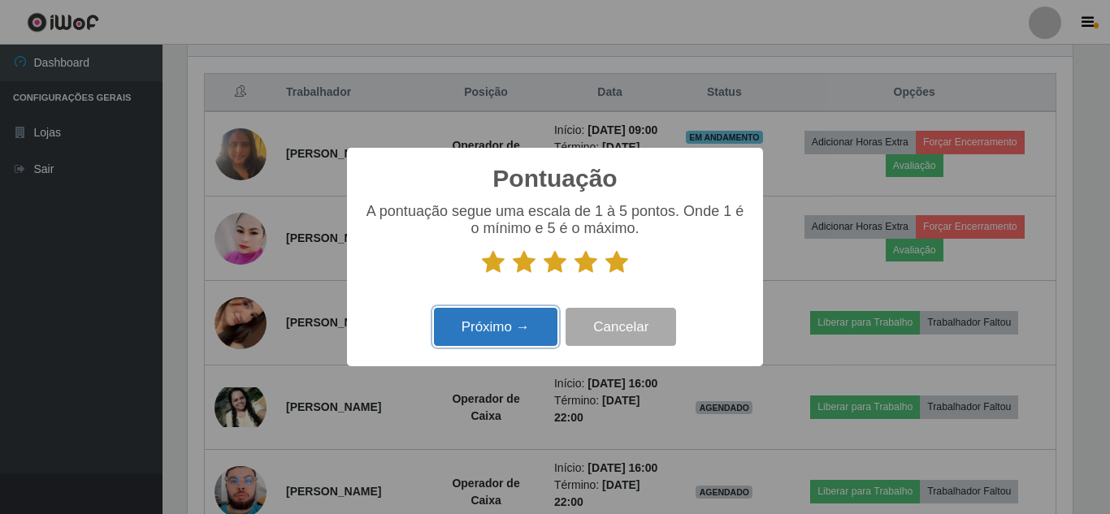
click at [493, 327] on button "Próximo →" at bounding box center [496, 327] width 124 height 38
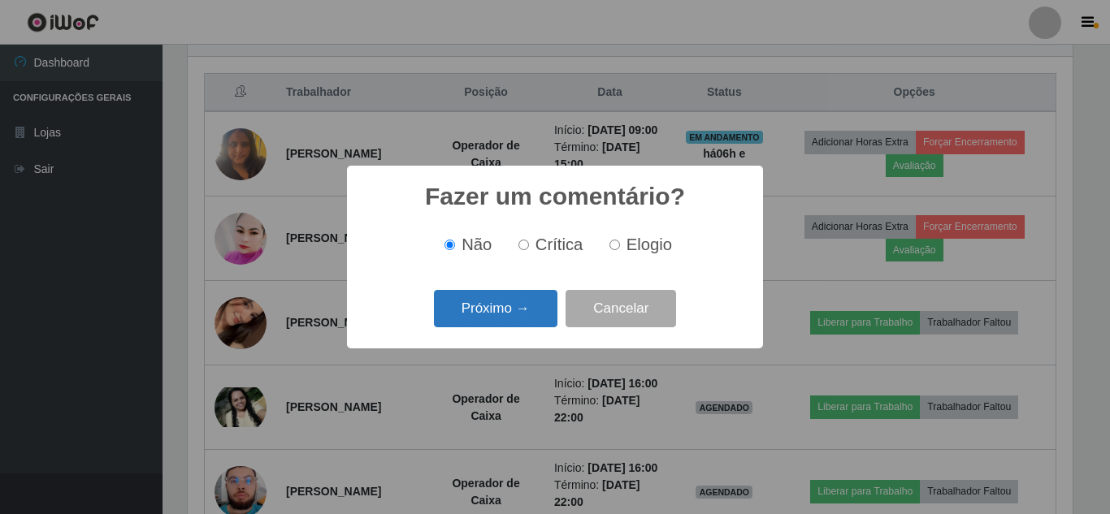
click at [497, 314] on button "Próximo →" at bounding box center [496, 309] width 124 height 38
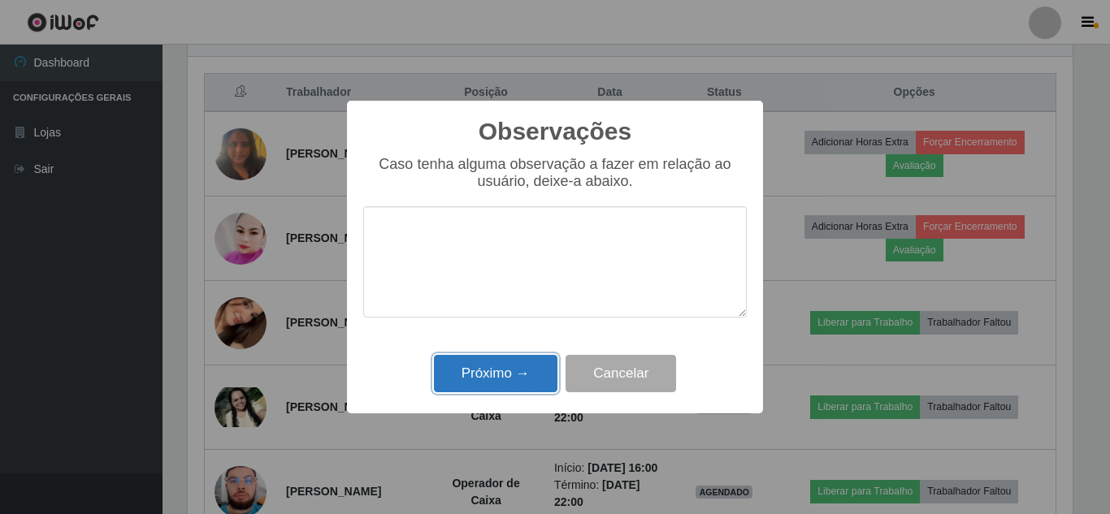
click at [508, 384] on button "Próximo →" at bounding box center [496, 374] width 124 height 38
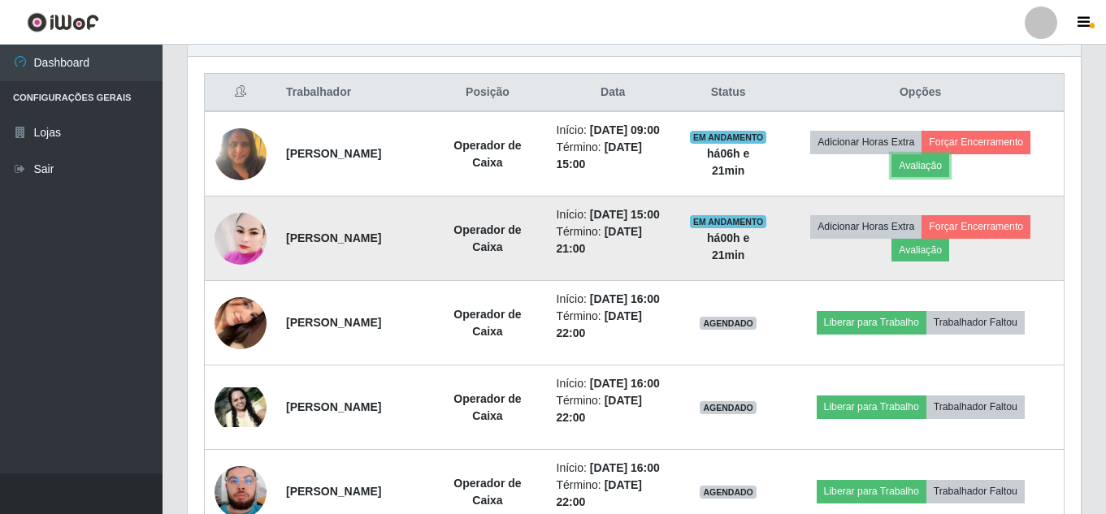
scroll to position [337, 893]
click at [971, 223] on button "Forçar Encerramento" at bounding box center [976, 226] width 109 height 23
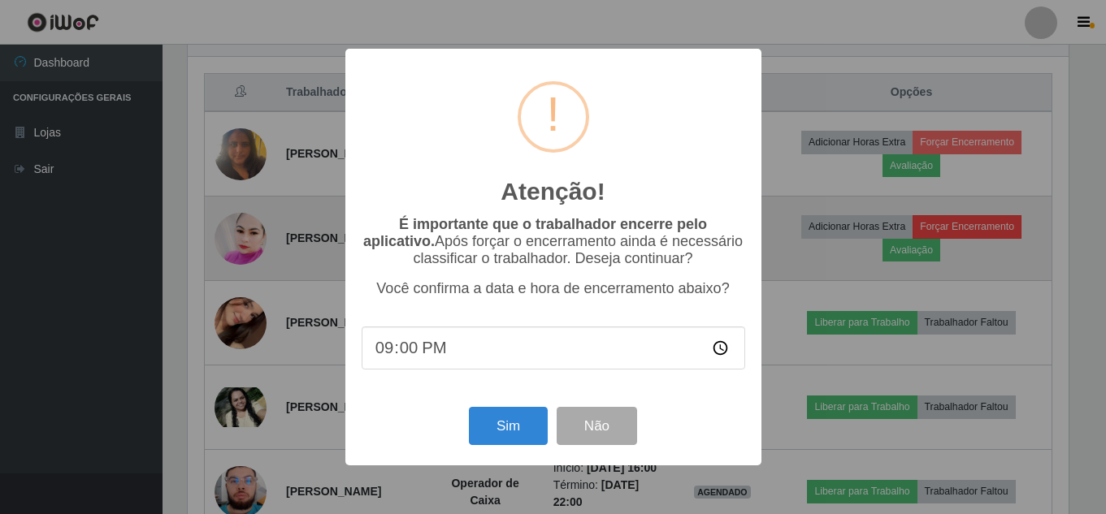
scroll to position [337, 885]
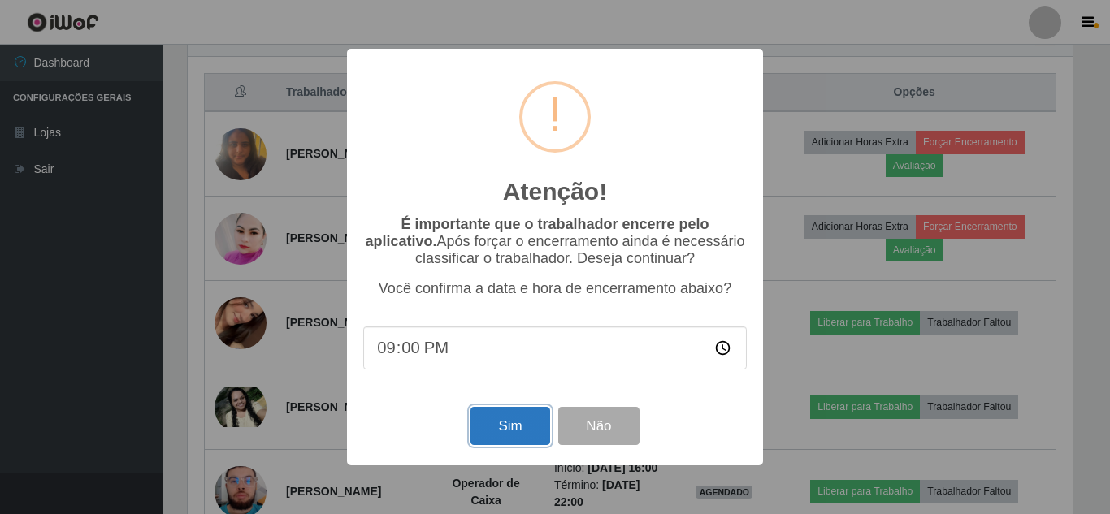
click at [523, 428] on button "Sim" at bounding box center [510, 426] width 79 height 38
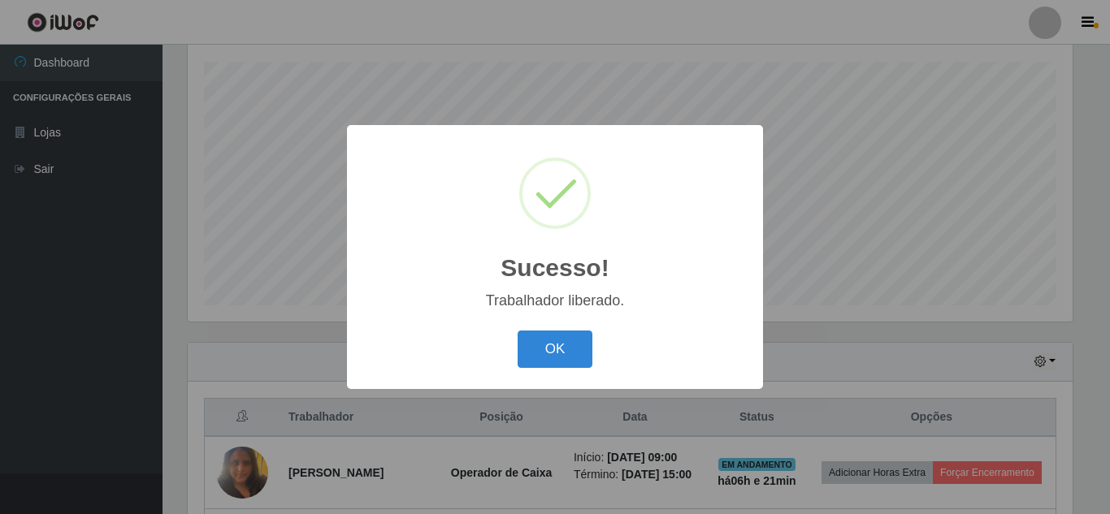
click at [588, 15] on div "Sucesso! × Trabalhador liberado. OK Cancel" at bounding box center [555, 257] width 1110 height 514
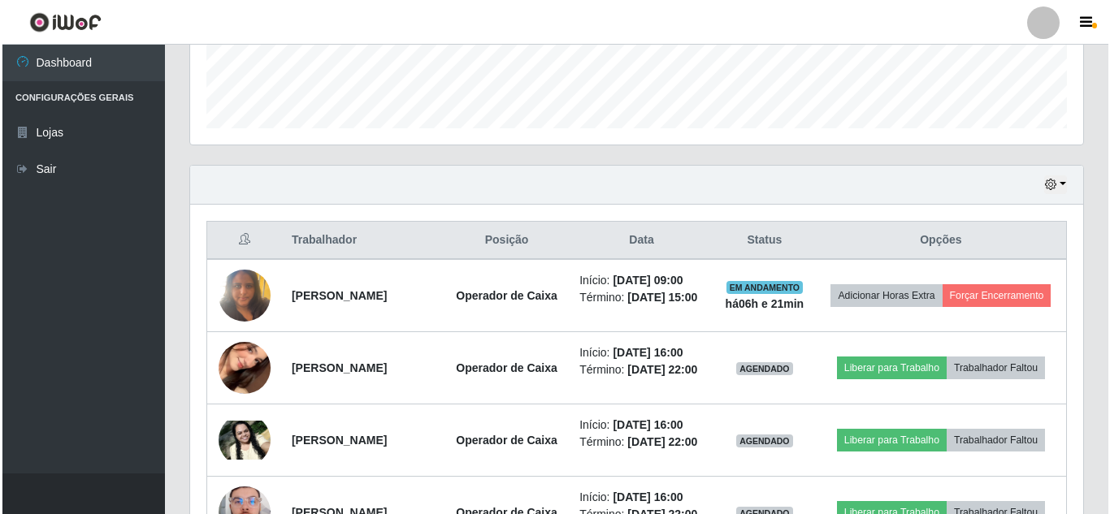
scroll to position [438, 0]
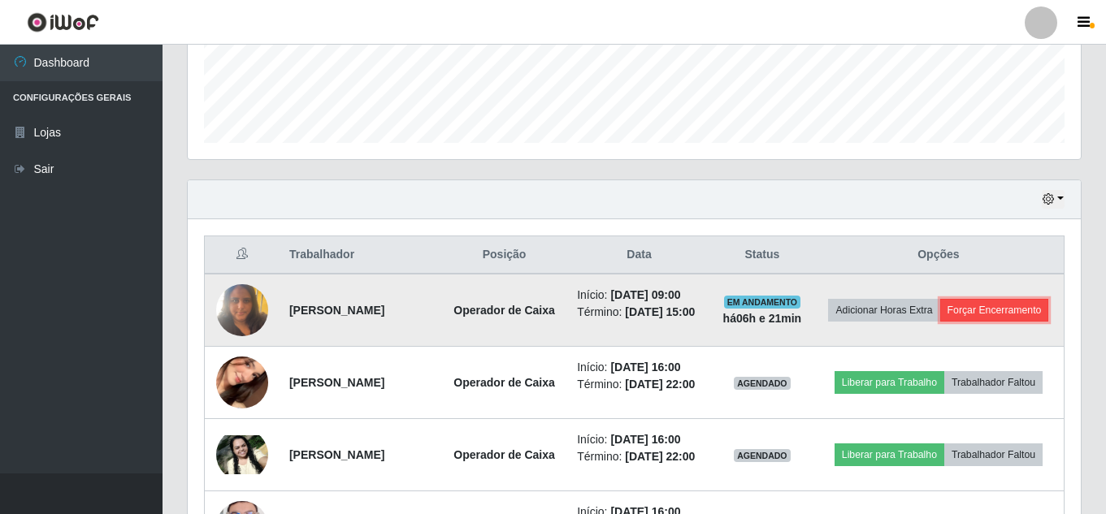
click at [943, 322] on button "Forçar Encerramento" at bounding box center [994, 310] width 109 height 23
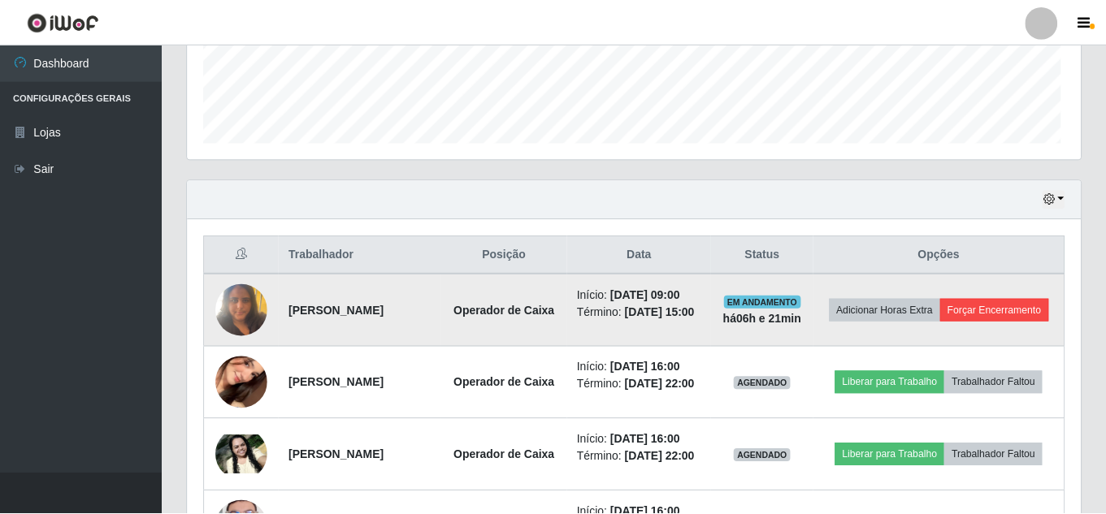
scroll to position [337, 885]
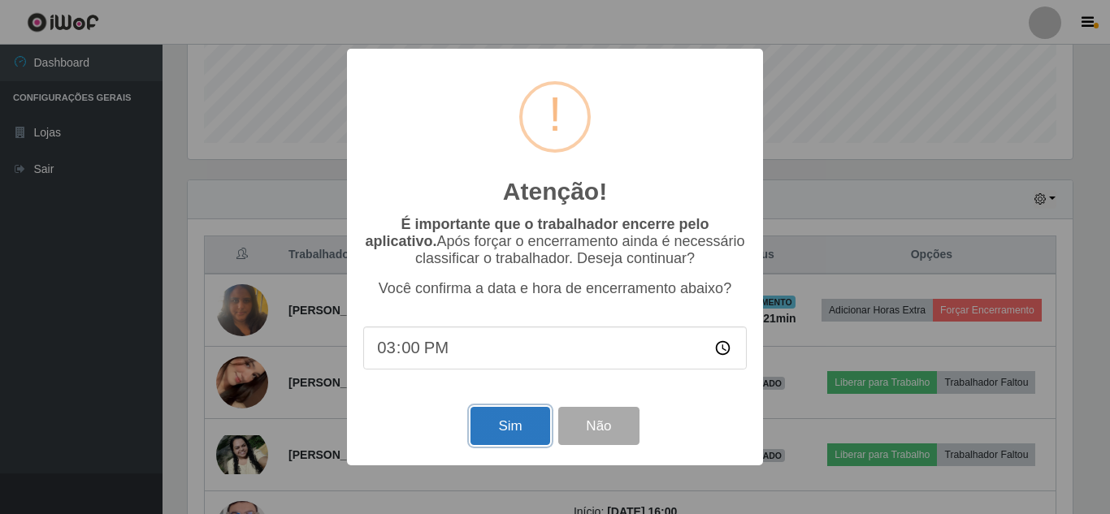
click at [511, 428] on button "Sim" at bounding box center [510, 426] width 79 height 38
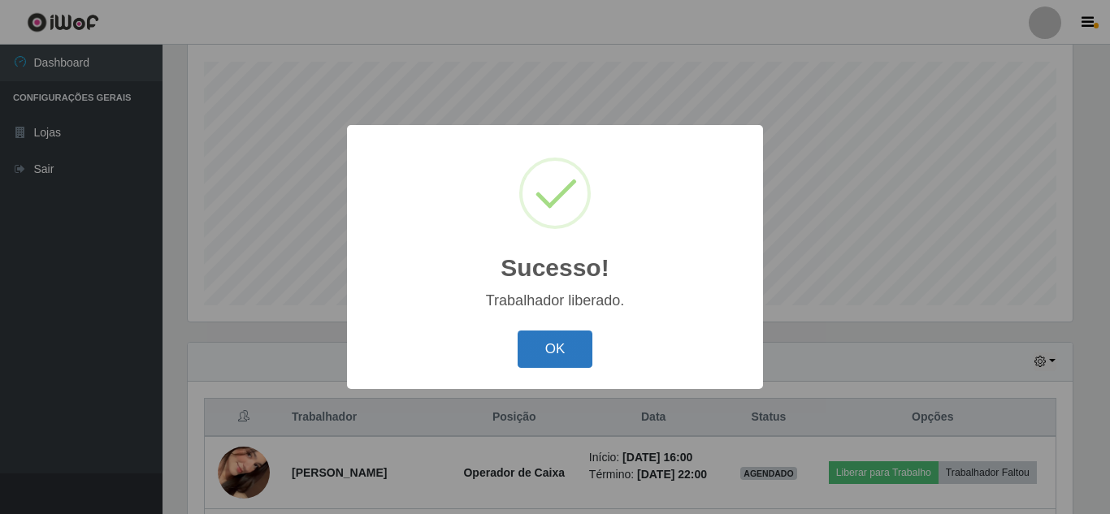
click at [556, 355] on button "OK" at bounding box center [556, 350] width 76 height 38
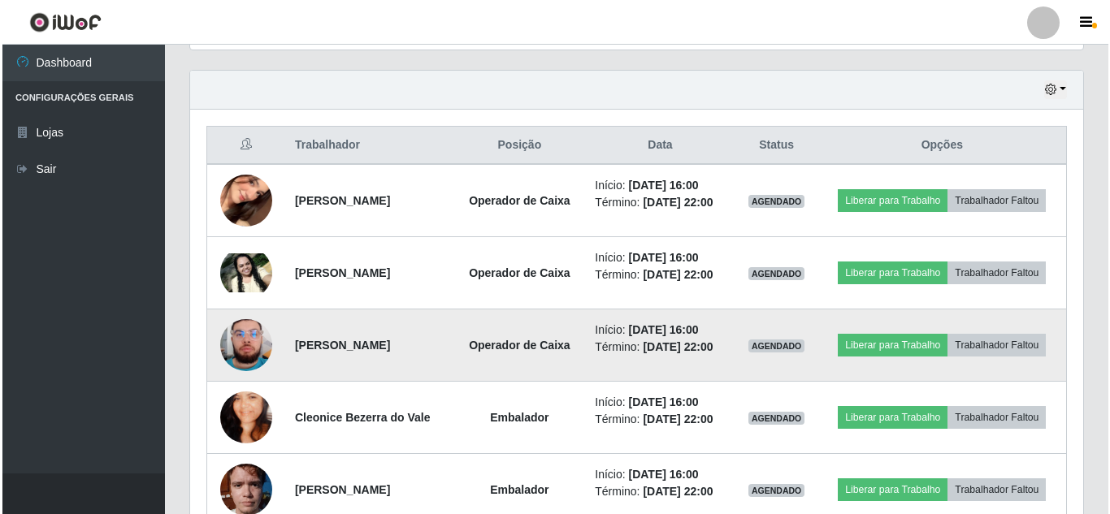
scroll to position [547, 0]
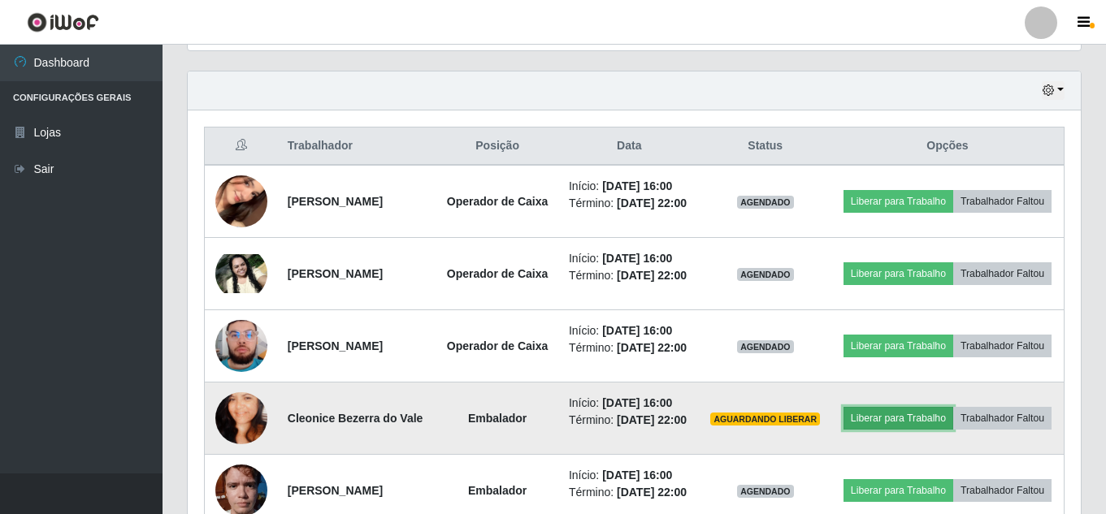
click at [953, 430] on button "Liberar para Trabalho" at bounding box center [899, 418] width 110 height 23
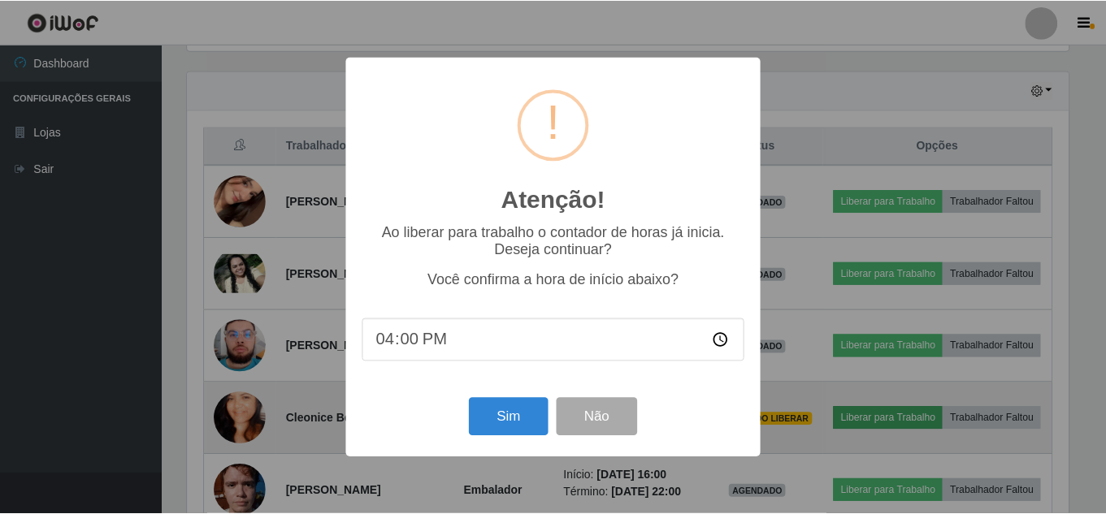
scroll to position [337, 885]
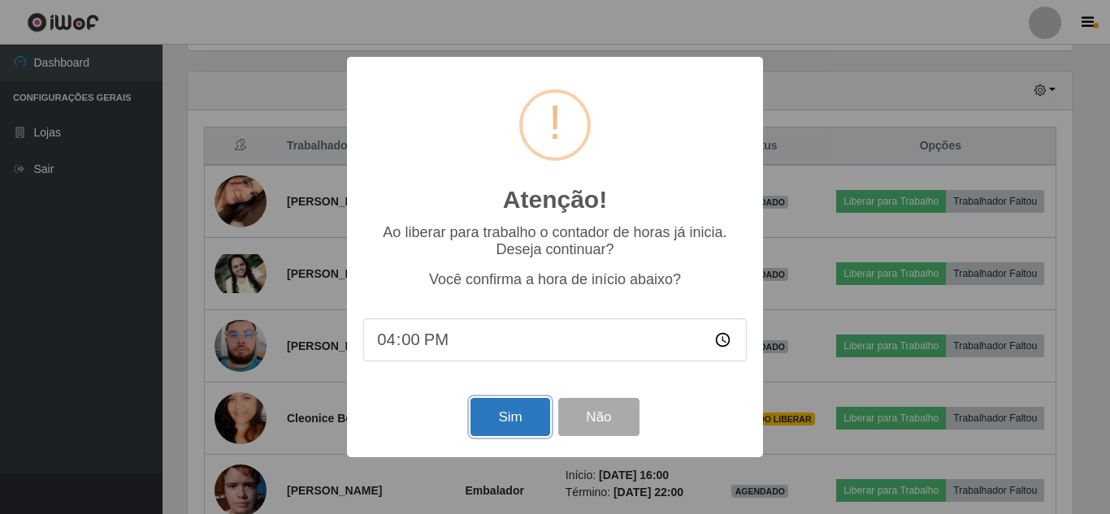
click at [510, 415] on button "Sim" at bounding box center [510, 417] width 79 height 38
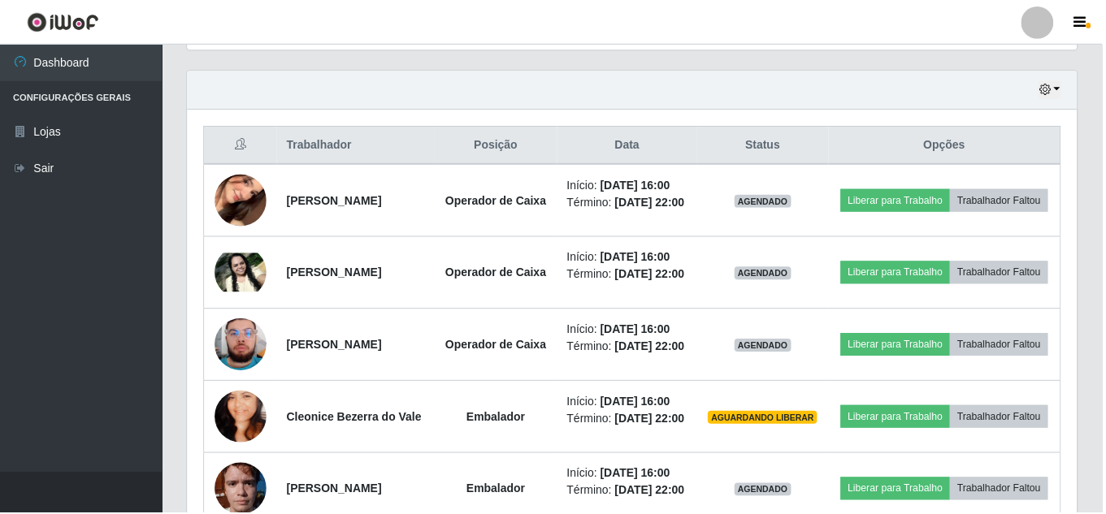
scroll to position [276, 0]
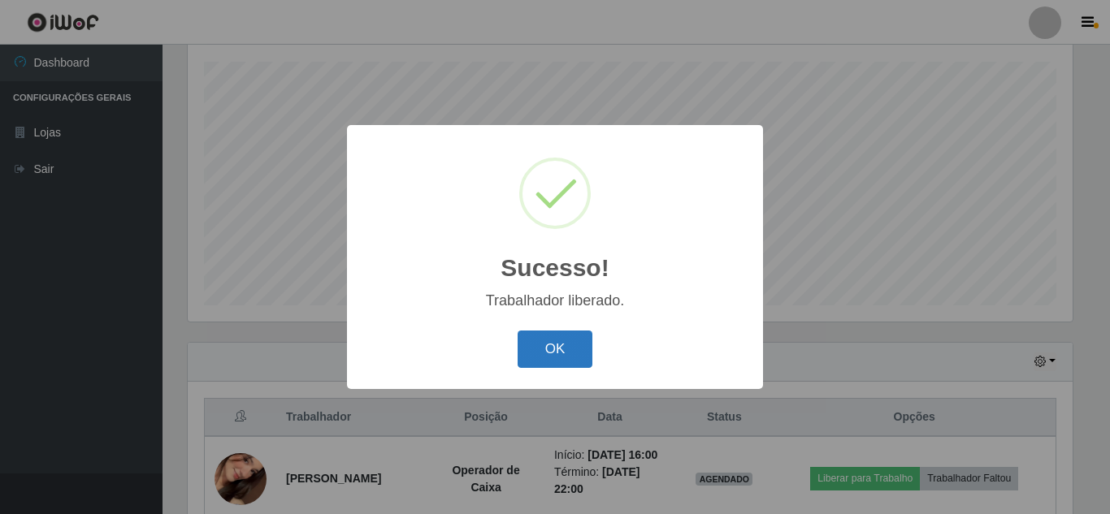
click at [576, 345] on button "OK" at bounding box center [556, 350] width 76 height 38
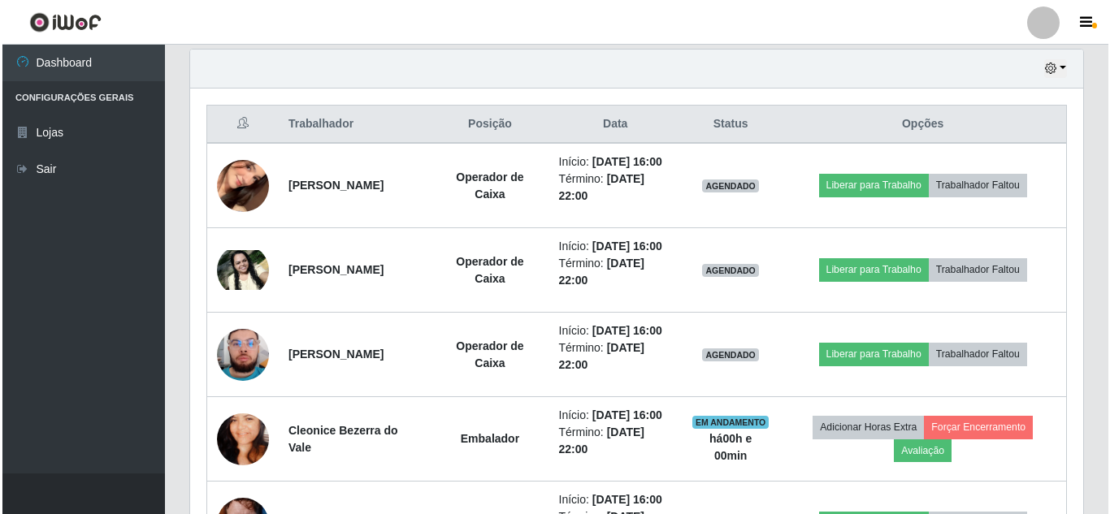
scroll to position [576, 0]
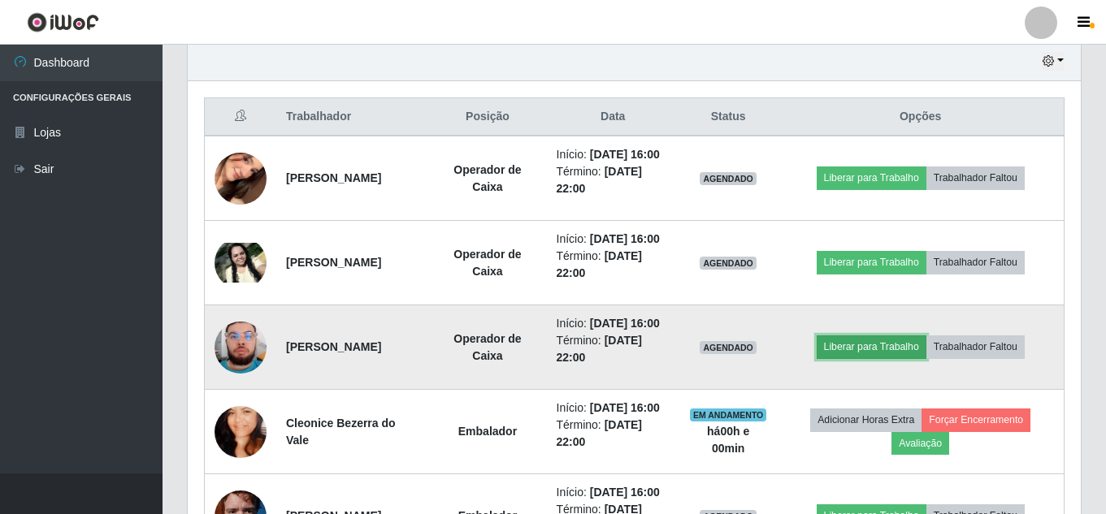
click at [892, 345] on button "Liberar para Trabalho" at bounding box center [872, 347] width 110 height 23
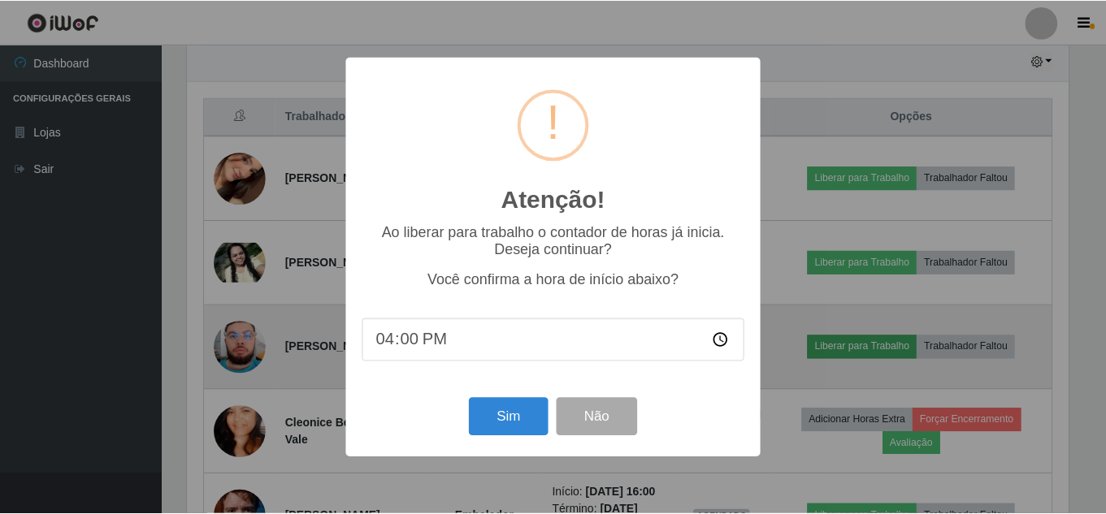
scroll to position [337, 885]
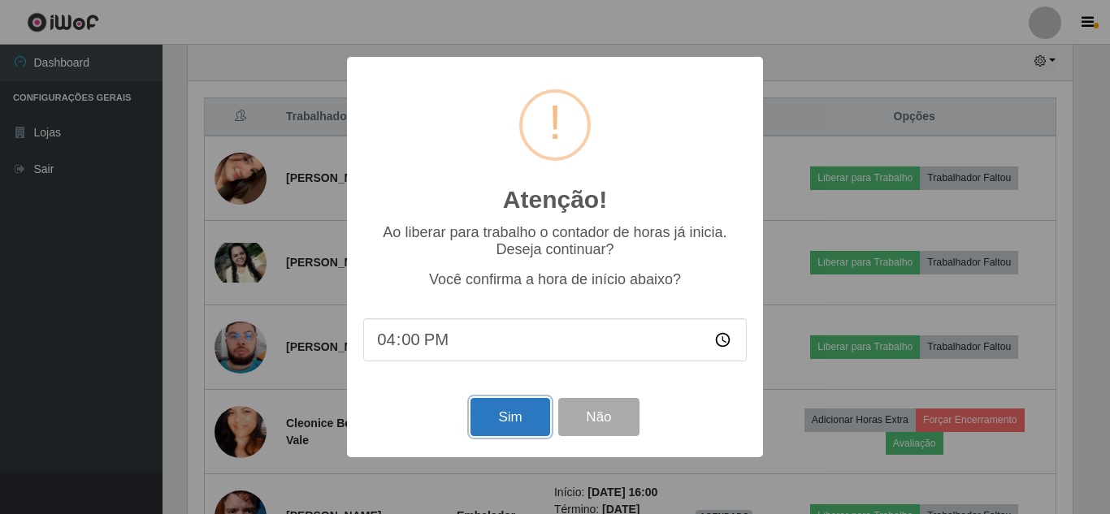
click at [500, 426] on button "Sim" at bounding box center [510, 417] width 79 height 38
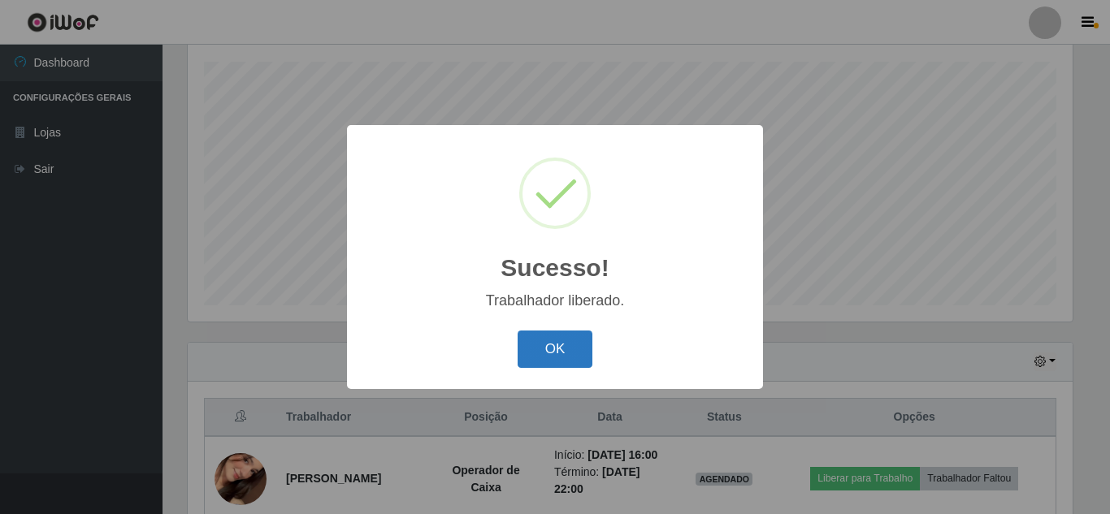
click at [554, 350] on button "OK" at bounding box center [556, 350] width 76 height 38
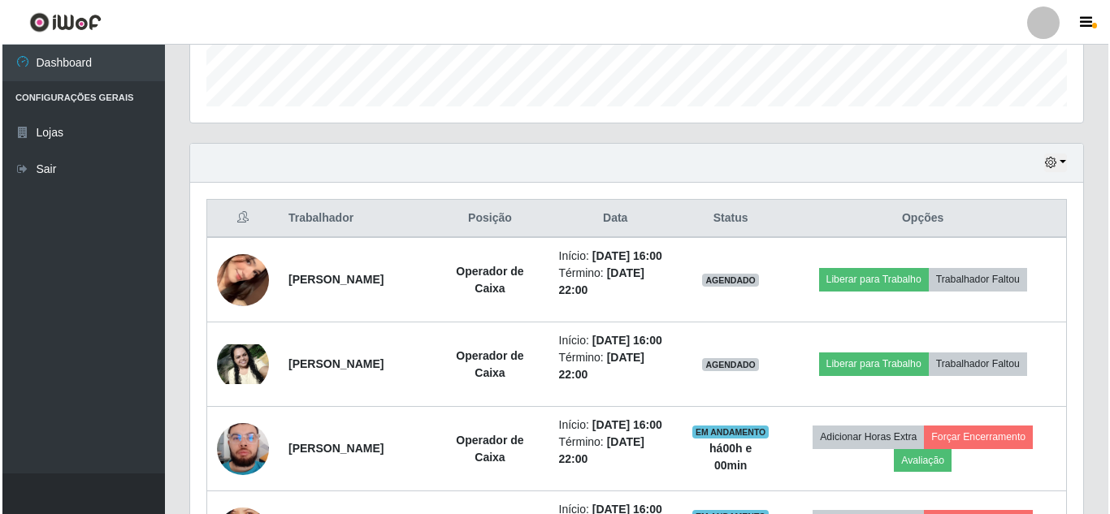
scroll to position [493, 0]
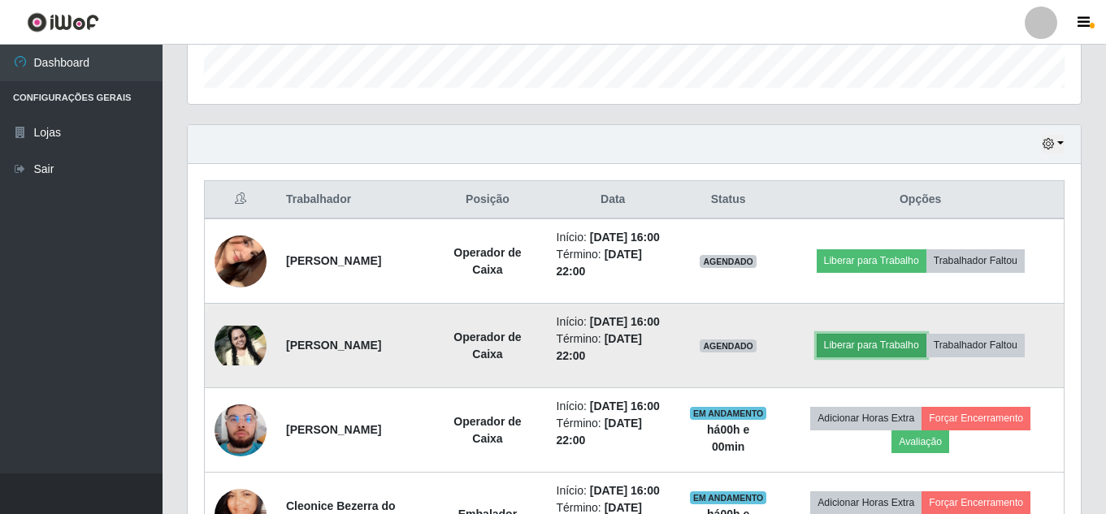
click at [903, 345] on button "Liberar para Trabalho" at bounding box center [872, 345] width 110 height 23
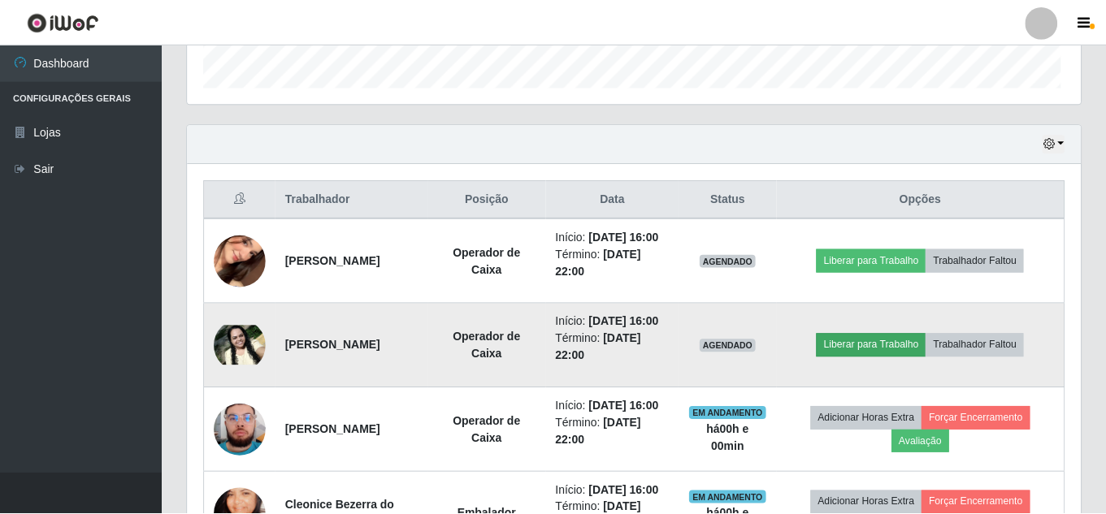
scroll to position [337, 885]
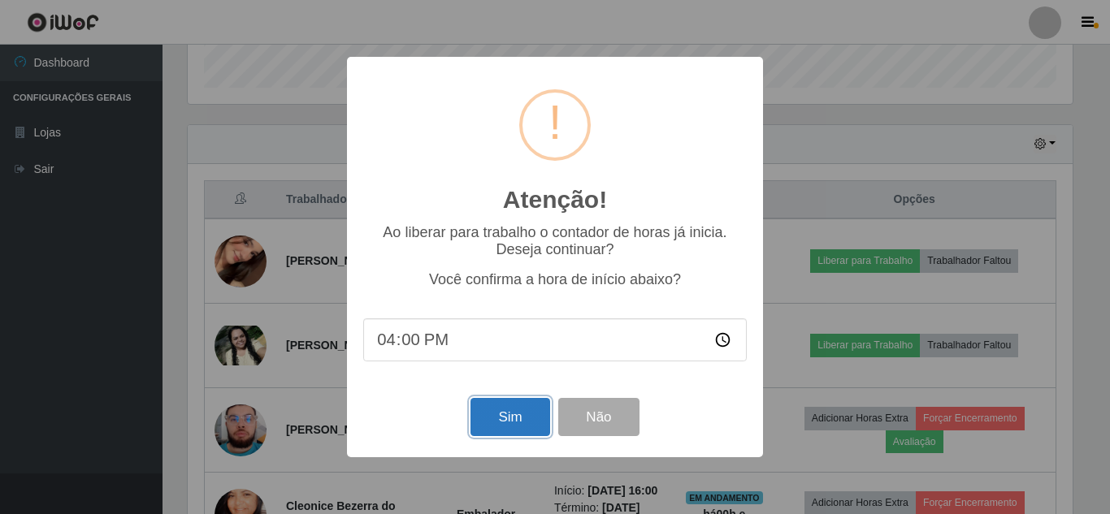
click at [490, 416] on button "Sim" at bounding box center [510, 417] width 79 height 38
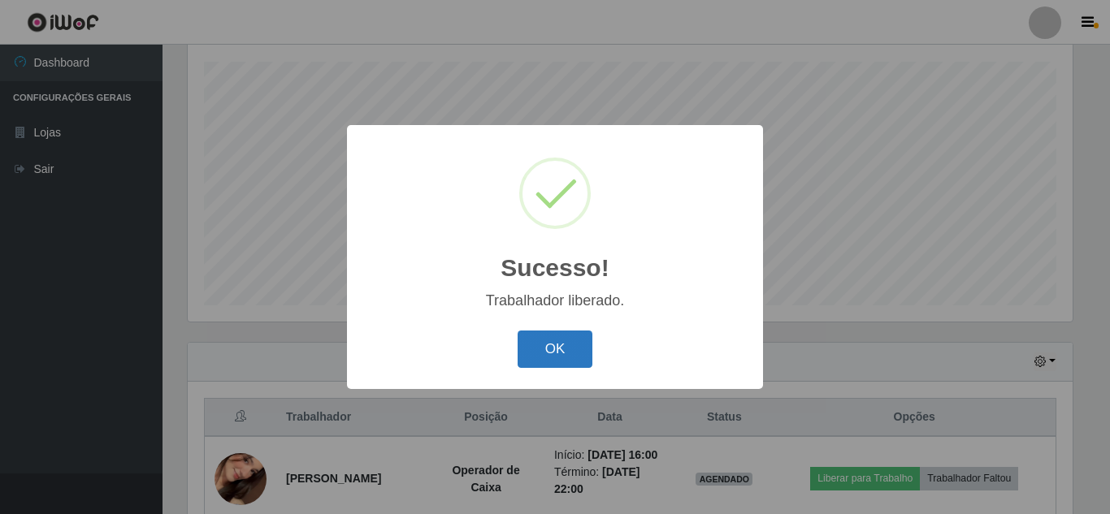
click at [544, 348] on button "OK" at bounding box center [556, 350] width 76 height 38
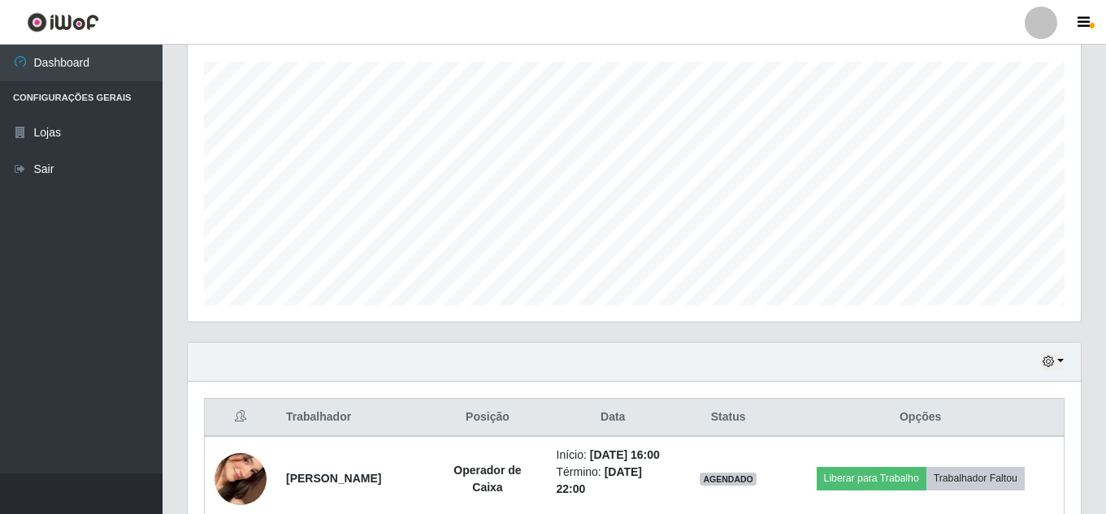
scroll to position [771, 0]
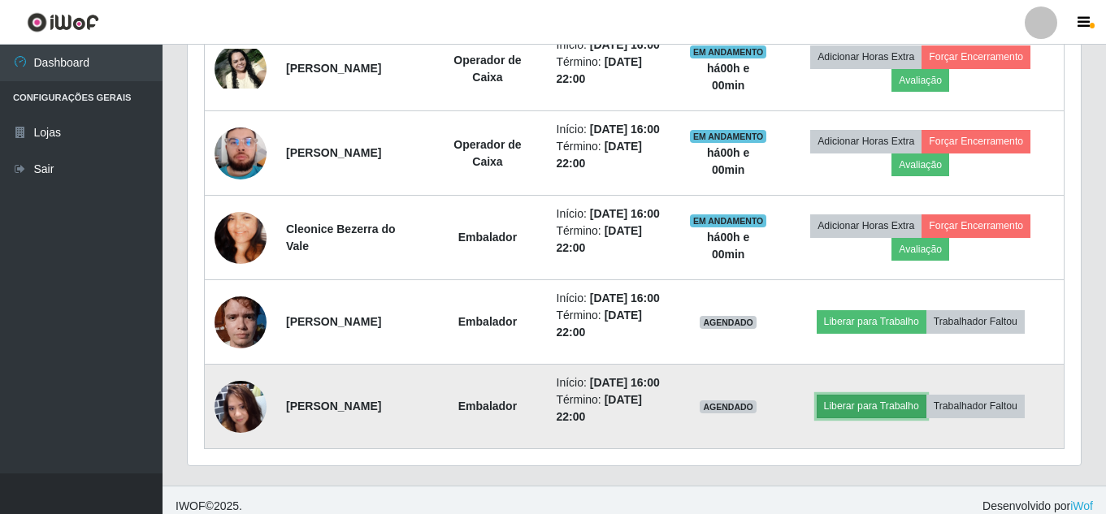
click at [897, 408] on button "Liberar para Trabalho" at bounding box center [872, 406] width 110 height 23
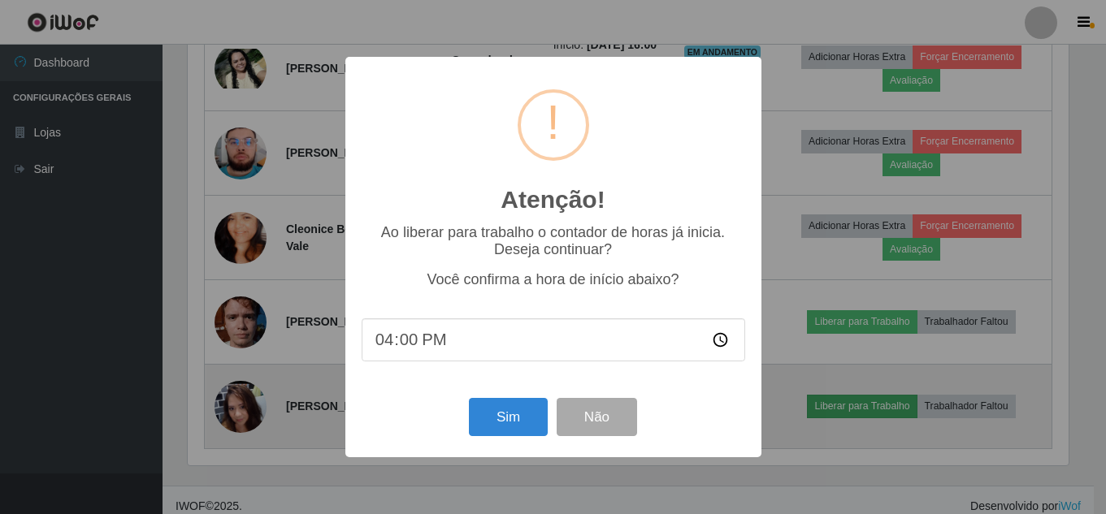
scroll to position [337, 885]
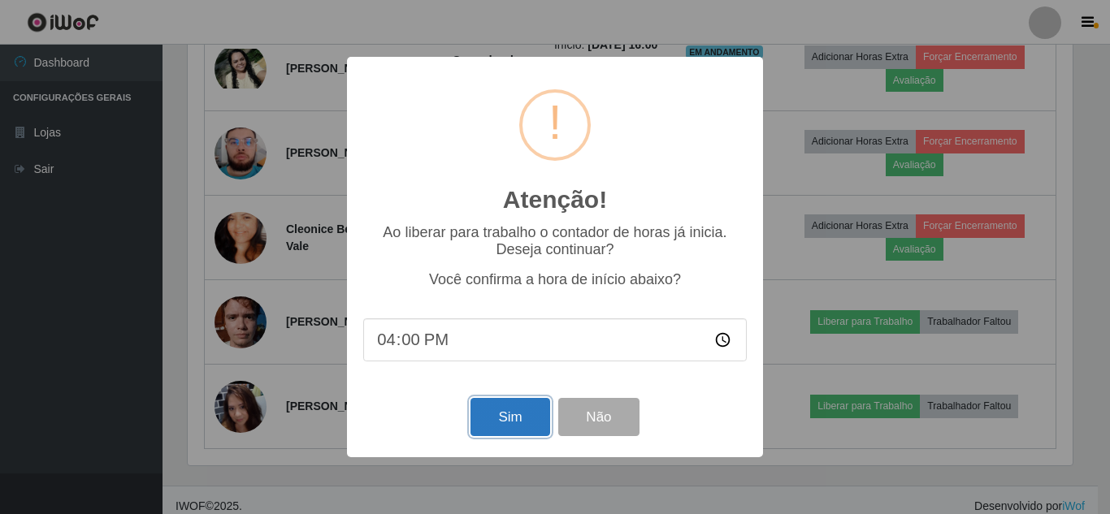
click at [532, 413] on button "Sim" at bounding box center [510, 417] width 79 height 38
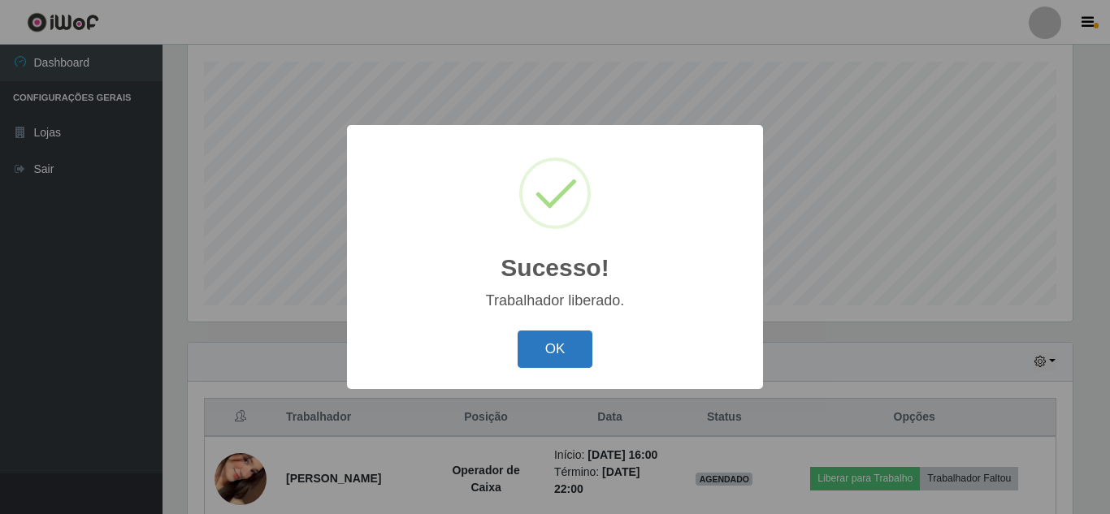
drag, startPoint x: 578, startPoint y: 356, endPoint x: 584, endPoint y: 364, distance: 10.4
click at [579, 356] on button "OK" at bounding box center [556, 350] width 76 height 38
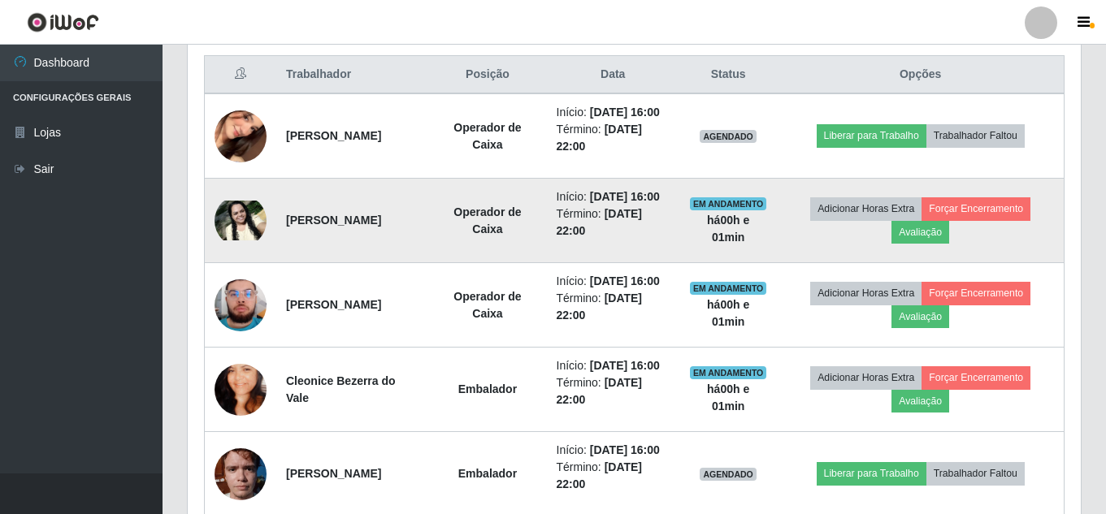
scroll to position [783, 0]
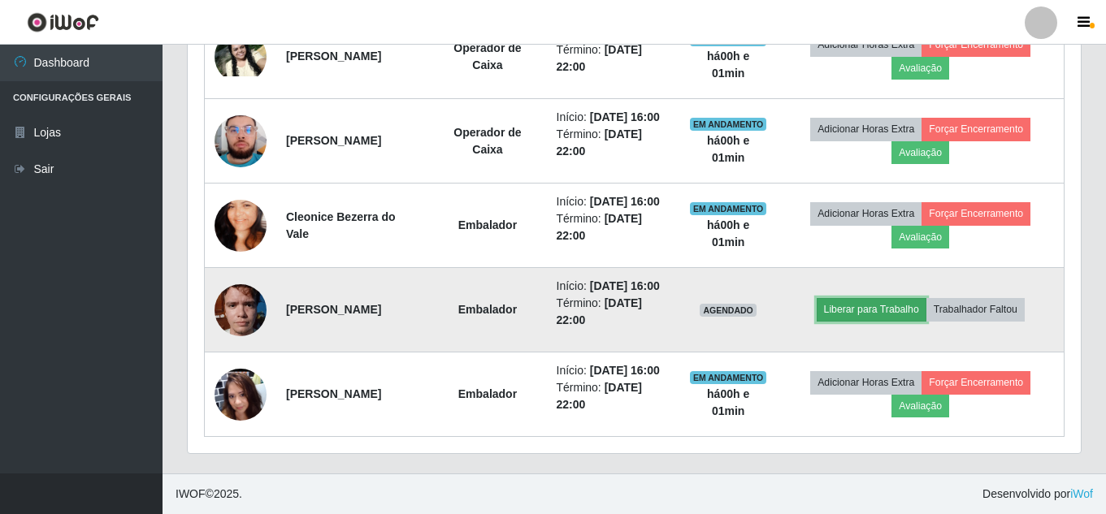
click at [844, 306] on button "Liberar para Trabalho" at bounding box center [872, 309] width 110 height 23
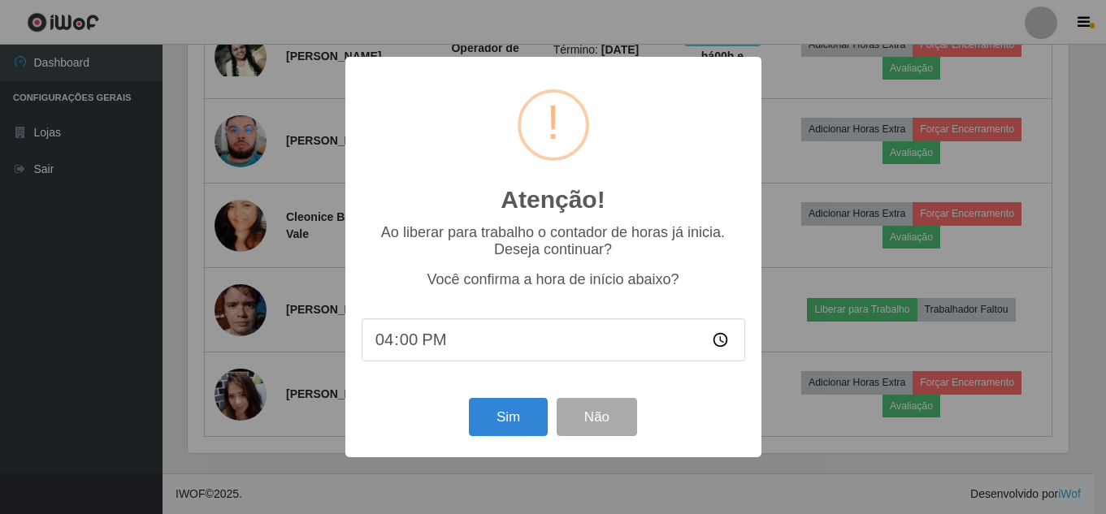
scroll to position [337, 885]
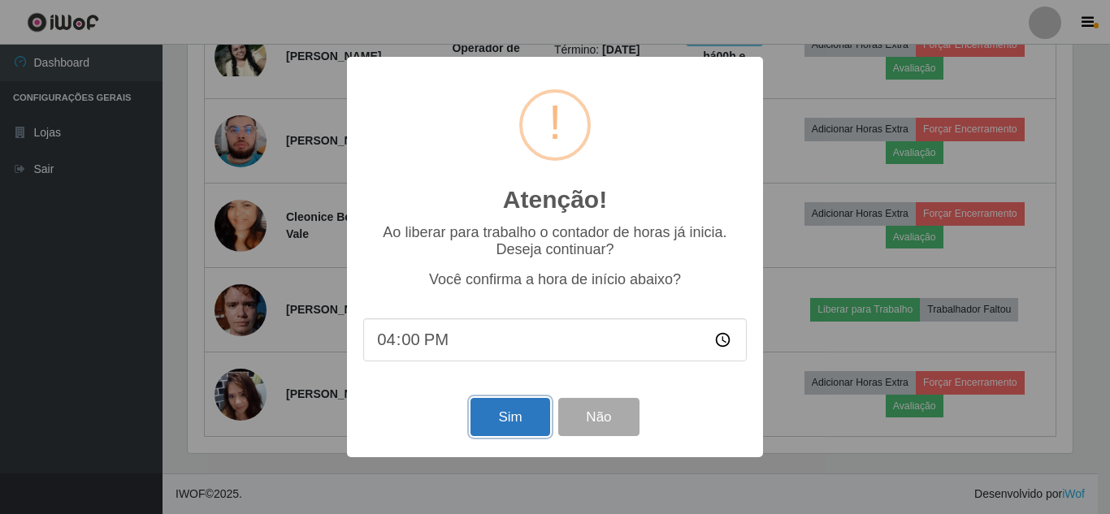
click at [511, 421] on button "Sim" at bounding box center [510, 417] width 79 height 38
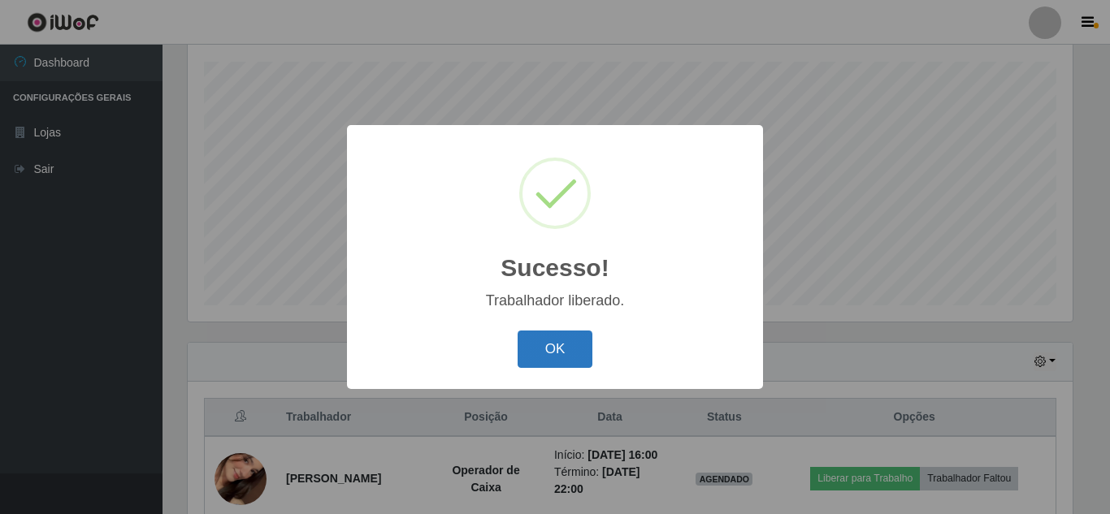
click at [562, 346] on button "OK" at bounding box center [556, 350] width 76 height 38
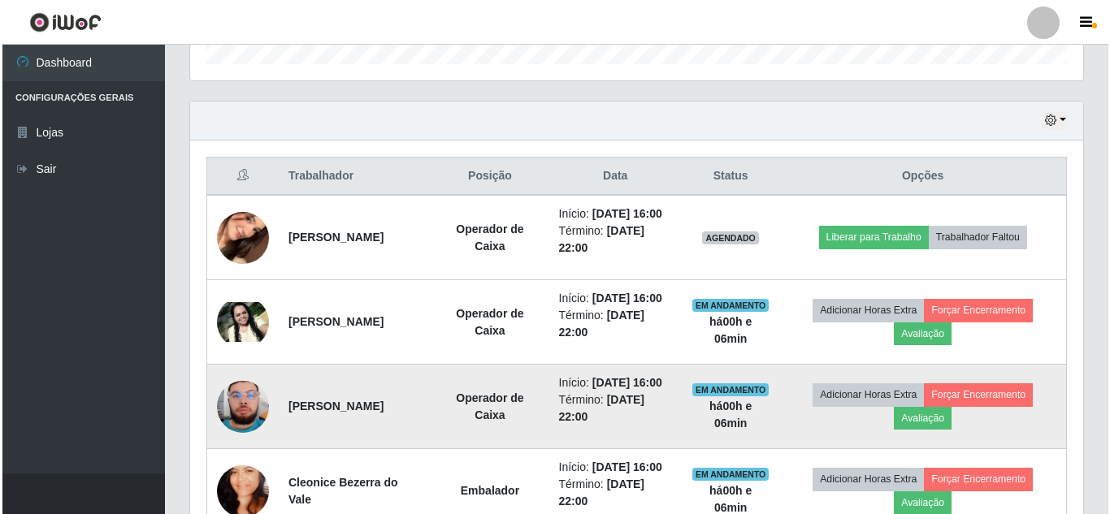
scroll to position [539, 0]
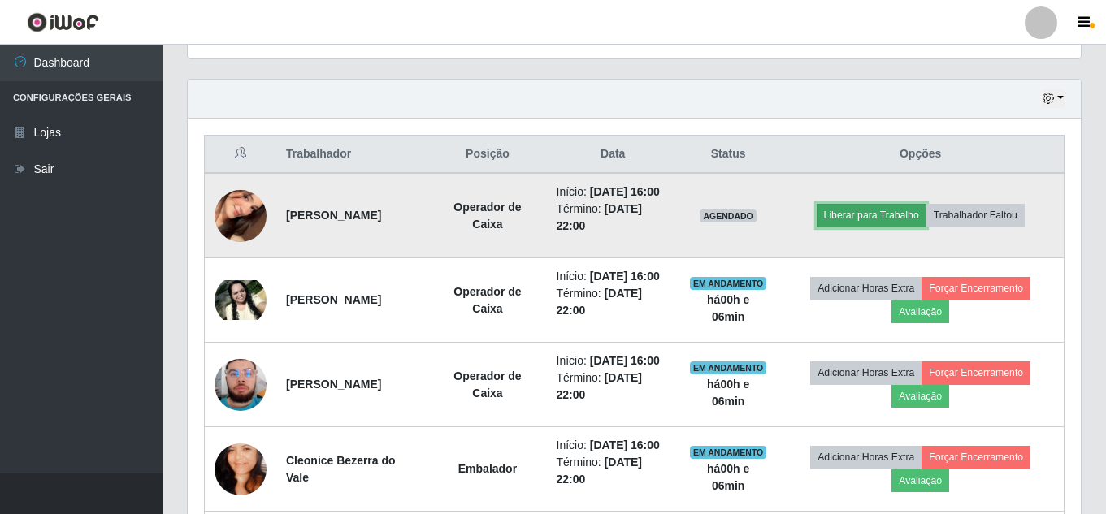
click at [892, 211] on button "Liberar para Trabalho" at bounding box center [872, 215] width 110 height 23
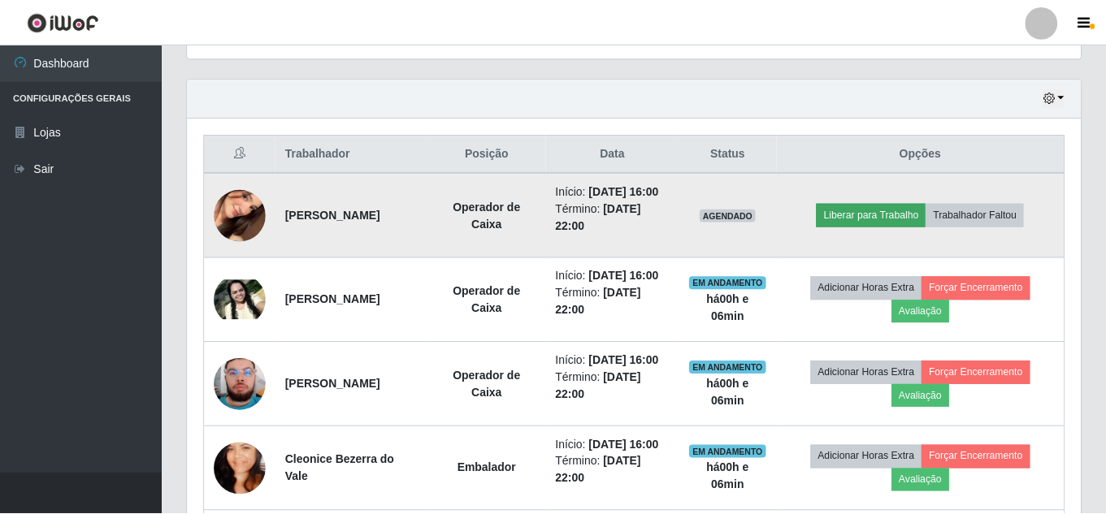
scroll to position [337, 885]
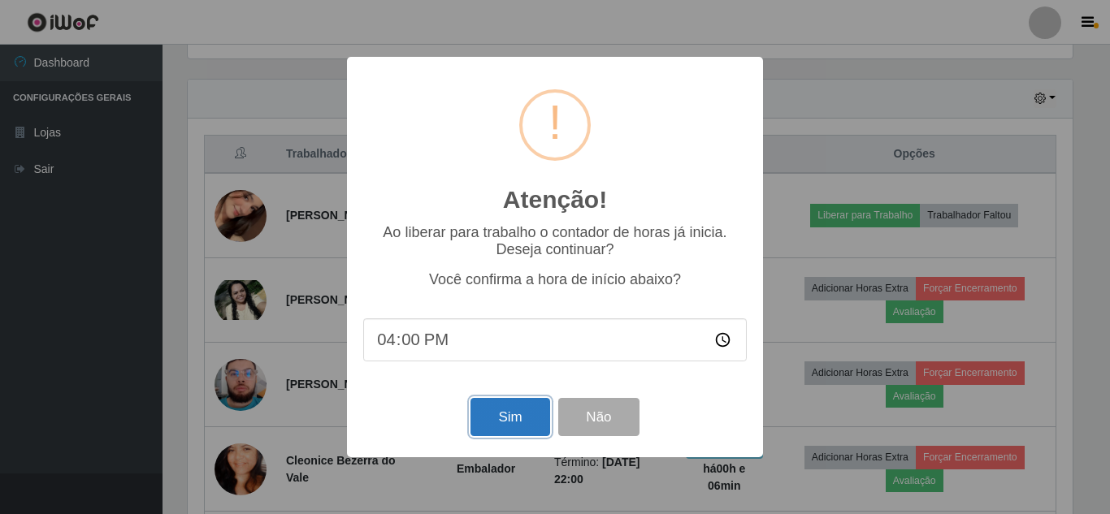
click at [513, 414] on button "Sim" at bounding box center [510, 417] width 79 height 38
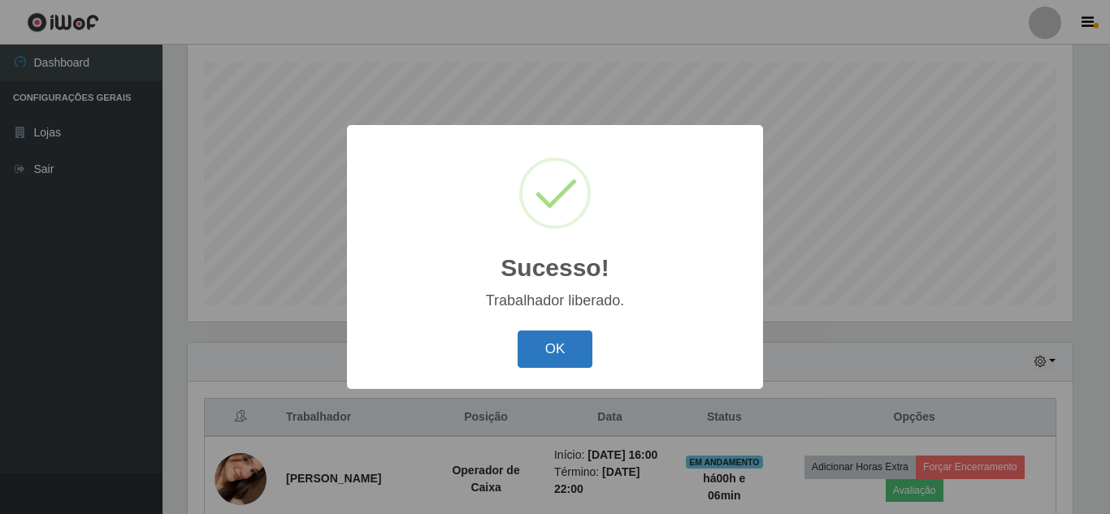
click at [555, 353] on button "OK" at bounding box center [556, 350] width 76 height 38
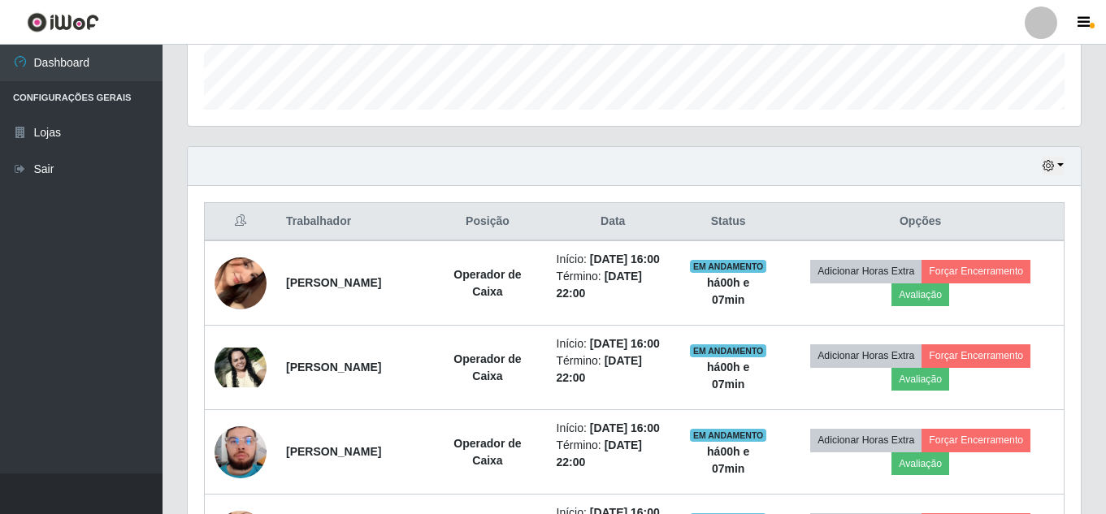
scroll to position [457, 0]
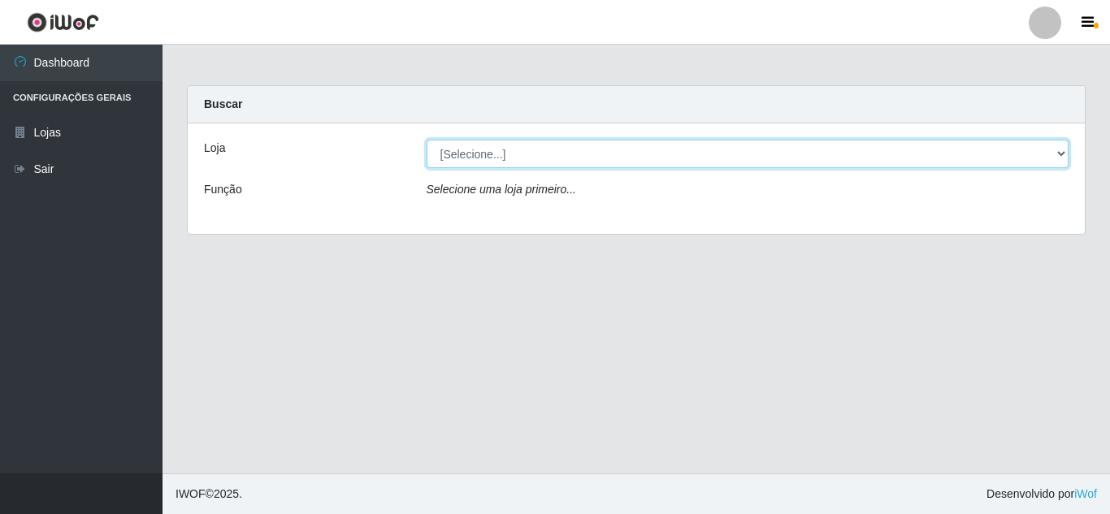
click at [644, 151] on select "[Selecione...] Queiroz Atacadão - [GEOGRAPHIC_DATA]" at bounding box center [748, 154] width 643 height 28
select select "225"
click at [427, 140] on select "[Selecione...] Queiroz Atacadão - [GEOGRAPHIC_DATA]" at bounding box center [748, 154] width 643 height 28
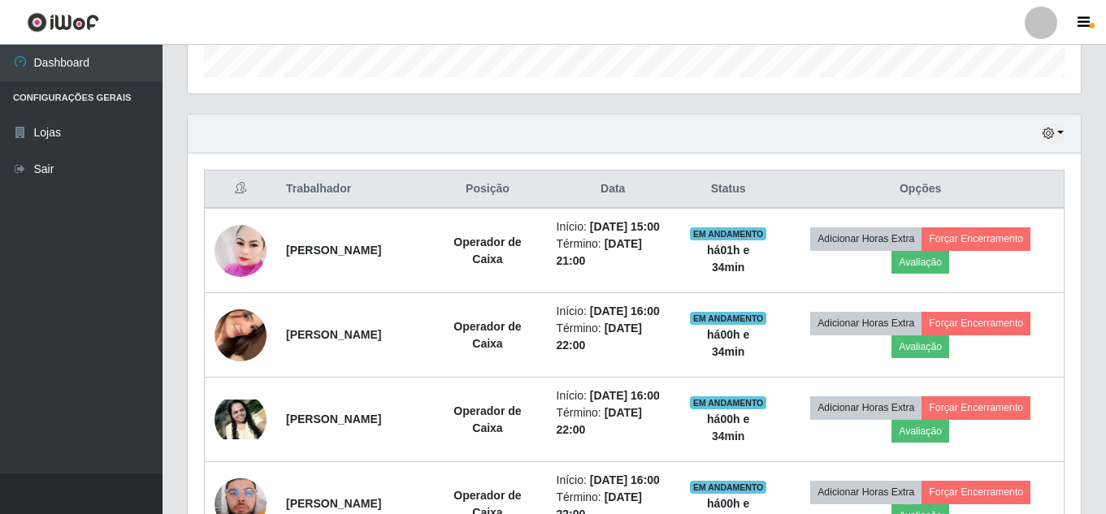
scroll to position [467, 0]
